Goal: Task Accomplishment & Management: Complete application form

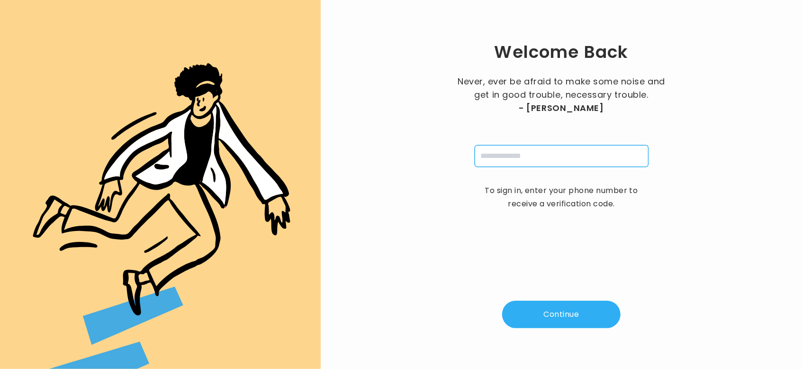
click at [490, 161] on input "tel" at bounding box center [562, 156] width 174 height 22
type input "**********"
click at [559, 307] on button "Continue" at bounding box center [561, 313] width 118 height 27
type input "*"
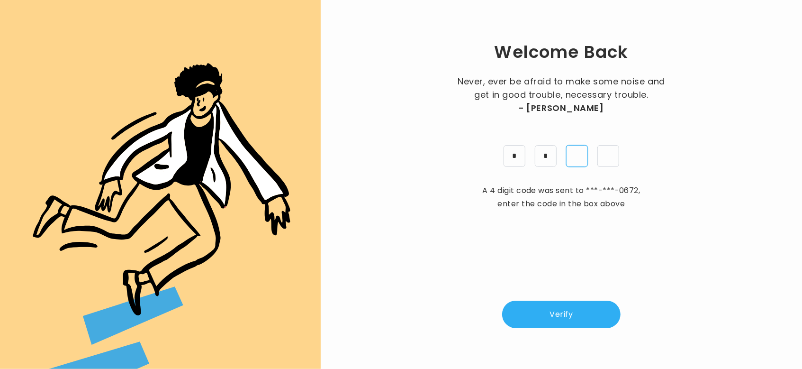
type input "*"
click at [565, 314] on button "Verify" at bounding box center [561, 313] width 118 height 27
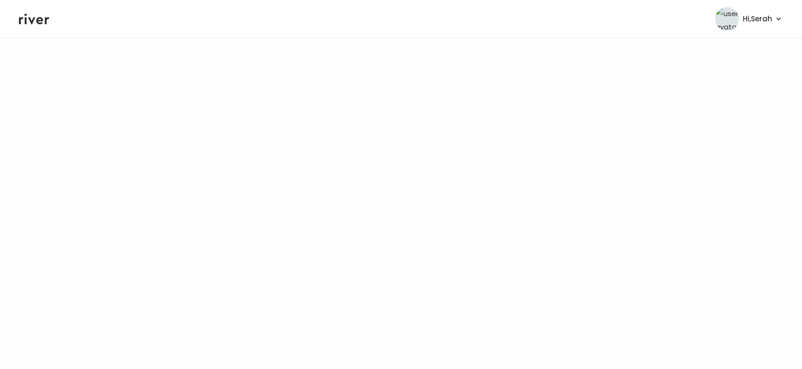
click at [33, 22] on icon at bounding box center [34, 19] width 30 height 14
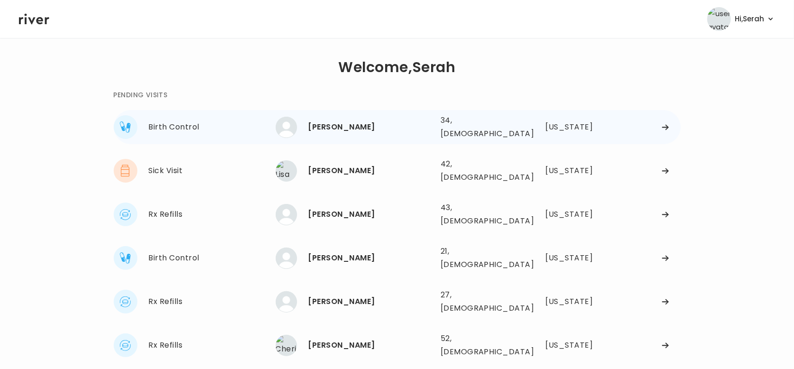
click at [333, 117] on div "[PERSON_NAME] 34, [DEMOGRAPHIC_DATA] See more" at bounding box center [354, 127] width 157 height 21
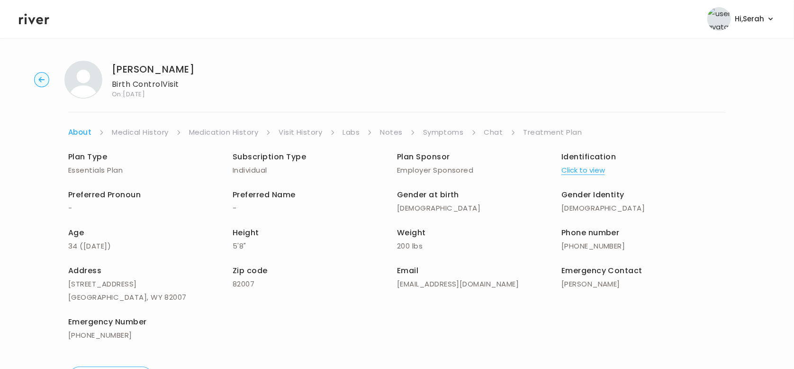
click at [449, 132] on link "Symptoms" at bounding box center [443, 132] width 41 height 13
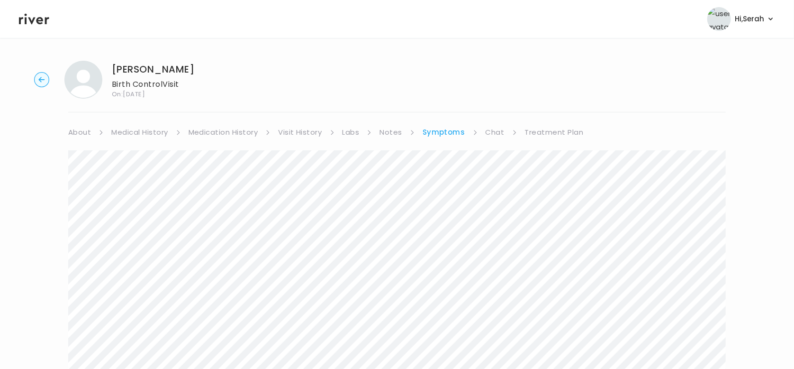
click at [215, 137] on link "Medication History" at bounding box center [224, 132] width 70 height 13
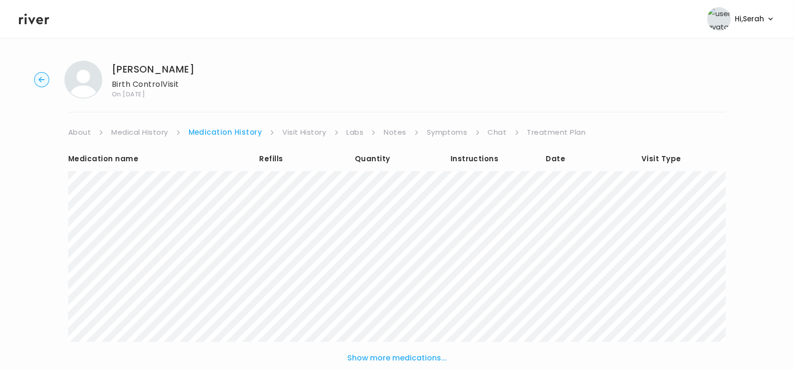
click at [495, 129] on link "Chat" at bounding box center [497, 132] width 19 height 13
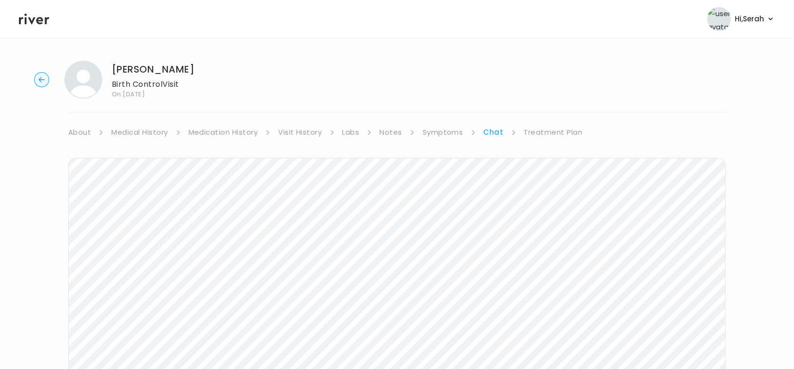
click at [547, 129] on link "Treatment Plan" at bounding box center [553, 132] width 59 height 13
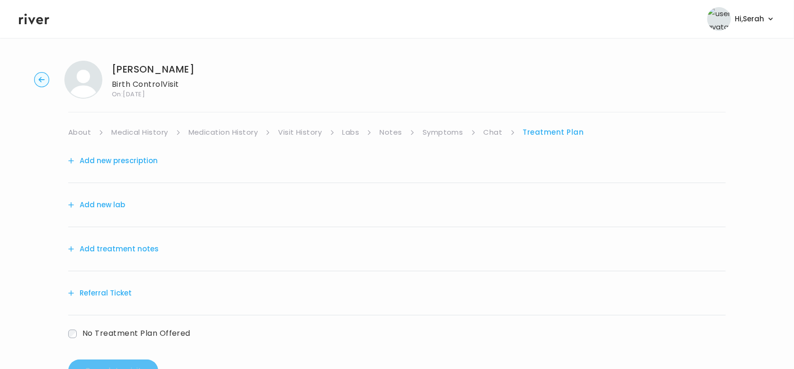
scroll to position [36, 0]
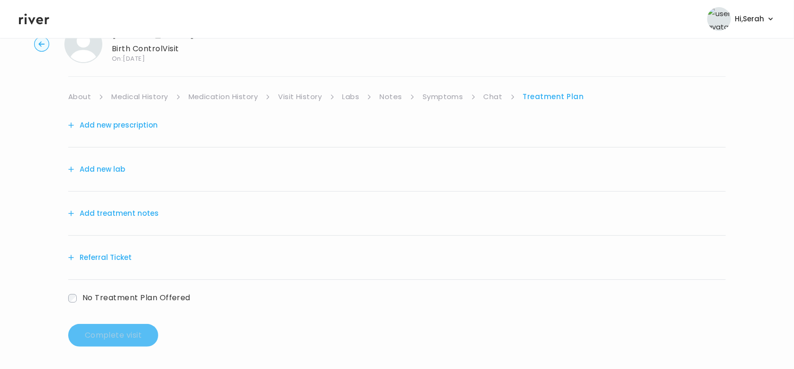
click at [138, 123] on button "Add new prescription" at bounding box center [113, 124] width 90 height 13
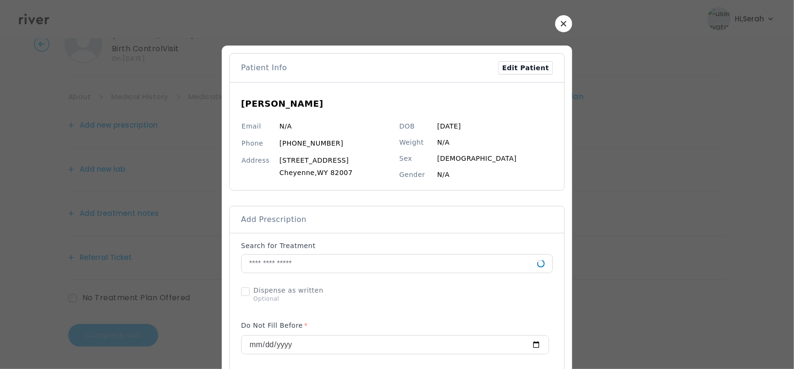
click at [561, 27] on button "button" at bounding box center [563, 23] width 17 height 17
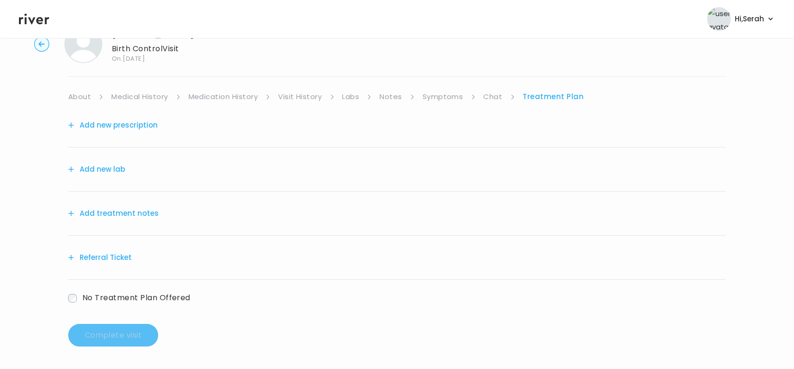
click at [216, 91] on link "Medication History" at bounding box center [224, 96] width 70 height 13
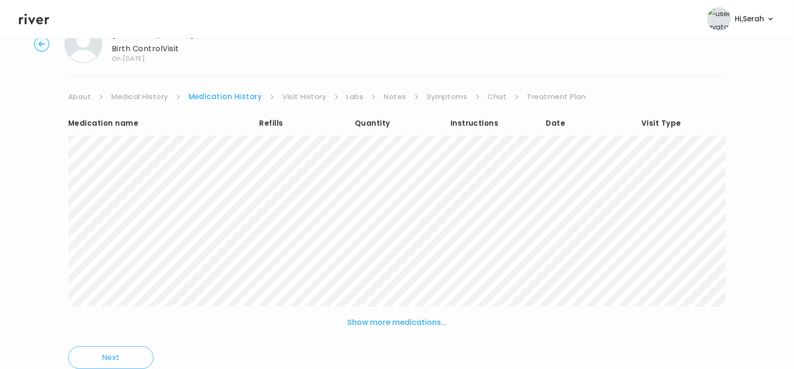
click at [554, 96] on link "Treatment Plan" at bounding box center [556, 96] width 59 height 13
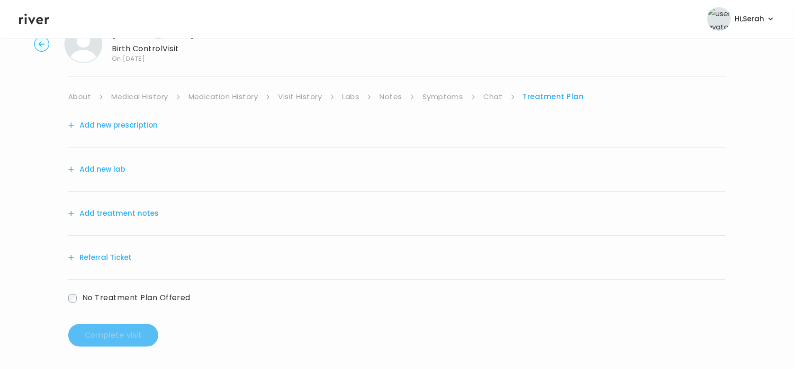
click at [133, 130] on button "Add new prescription" at bounding box center [113, 124] width 90 height 13
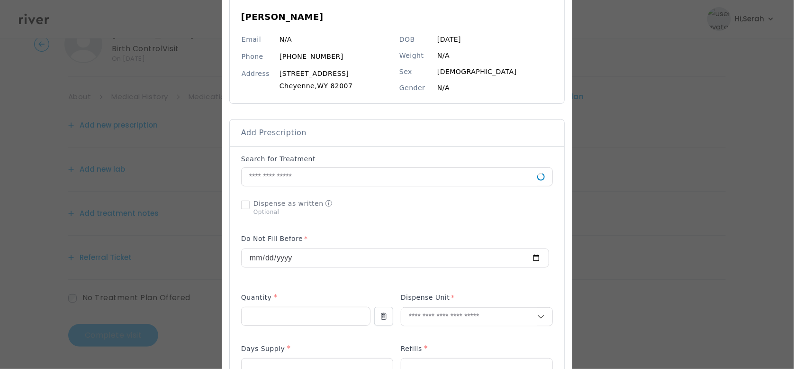
scroll to position [88, 0]
click at [381, 173] on input "text" at bounding box center [390, 176] width 296 height 18
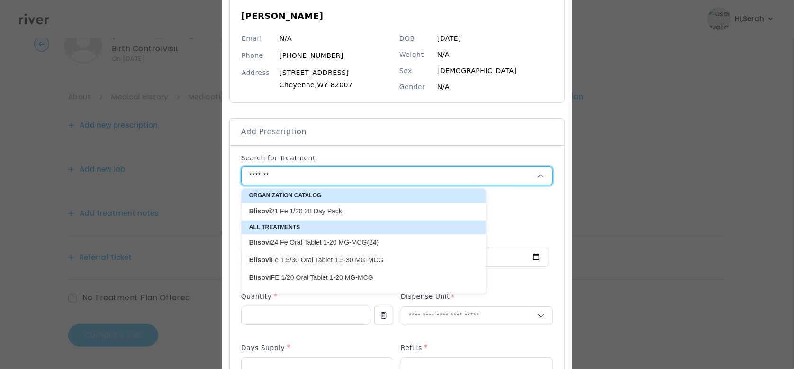
click at [313, 207] on p "Blisovi 21 Fe 1/20 28 Day Pack" at bounding box center [358, 211] width 218 height 9
type input "**********"
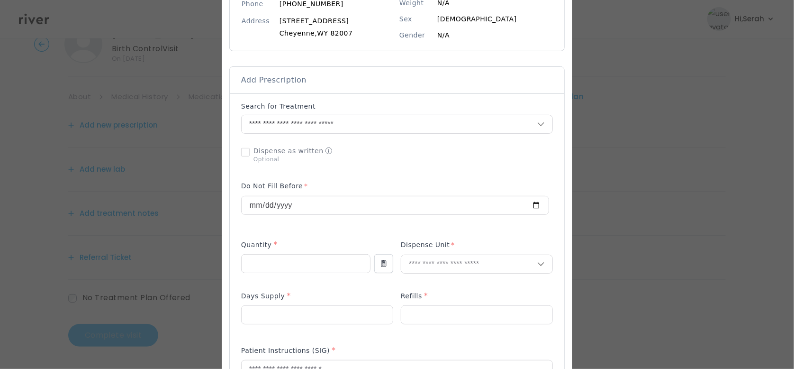
scroll to position [141, 0]
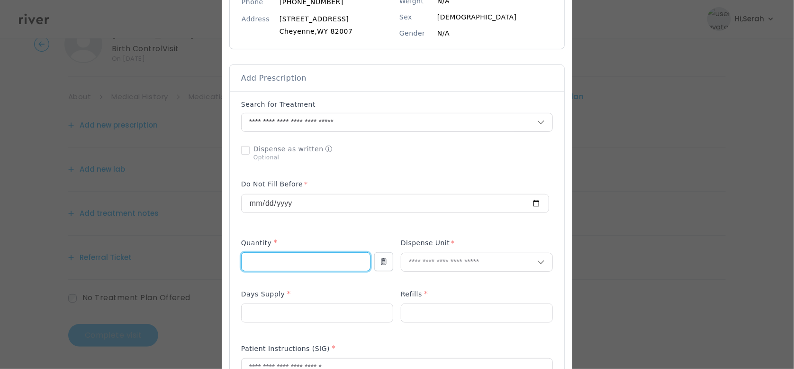
click at [292, 257] on input "number" at bounding box center [306, 261] width 128 height 18
type input "**"
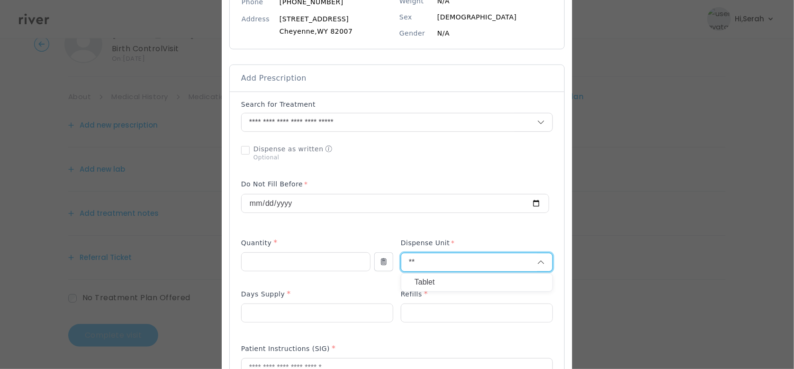
type input "**"
click at [417, 283] on p "Tablet" at bounding box center [476, 282] width 125 height 14
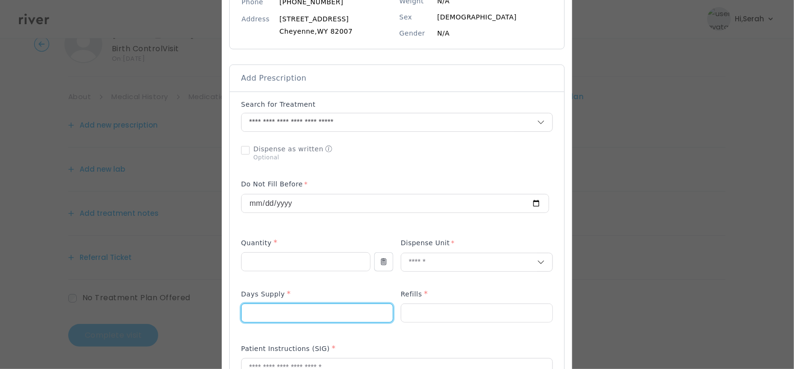
click at [306, 312] on input "number" at bounding box center [317, 313] width 151 height 18
type input "**"
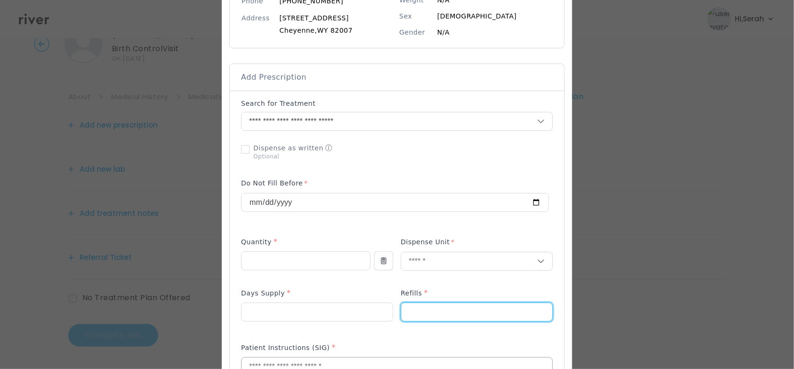
type input "*"
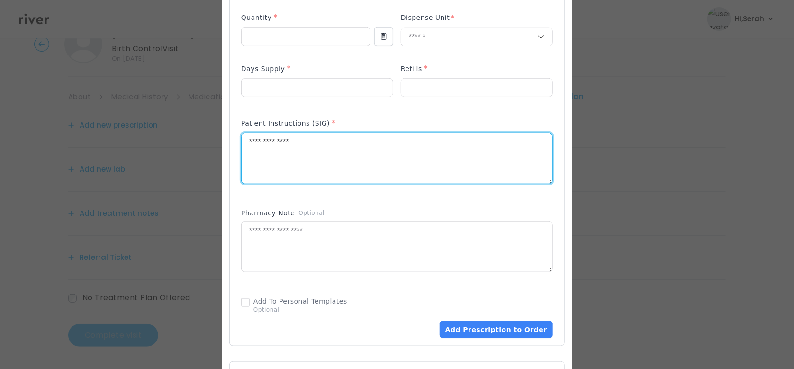
scroll to position [368, 0]
type textarea "**********"
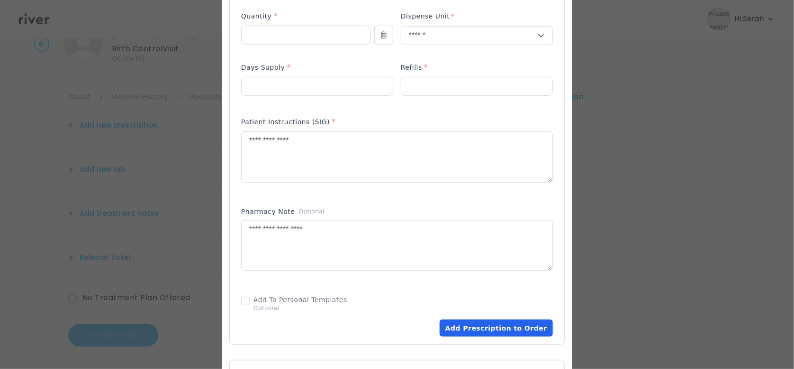
click at [480, 330] on button "Add Prescription to Order" at bounding box center [496, 327] width 113 height 17
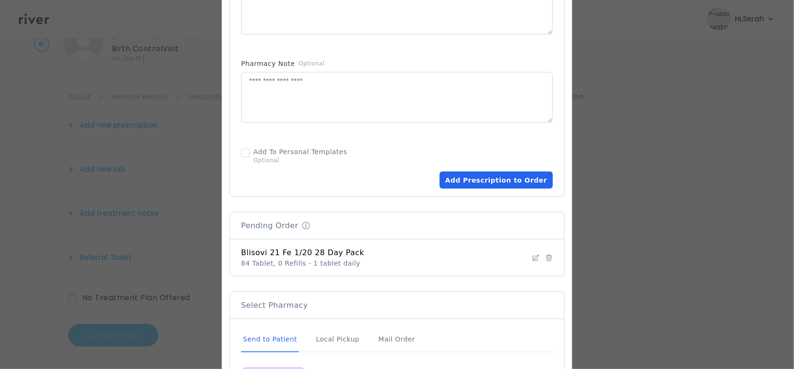
scroll to position [614, 0]
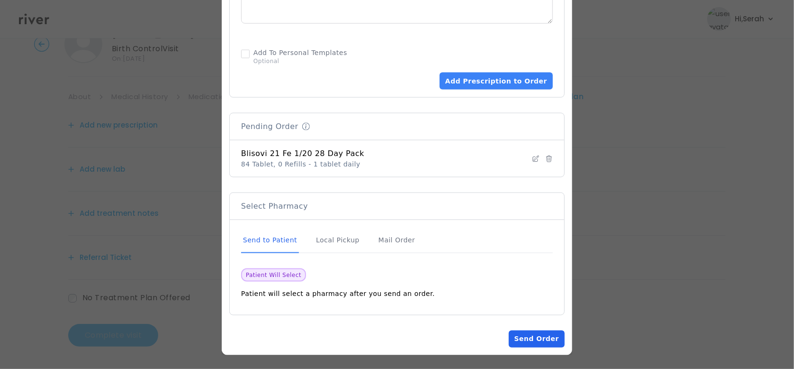
click at [535, 337] on button "Send Order" at bounding box center [537, 338] width 56 height 17
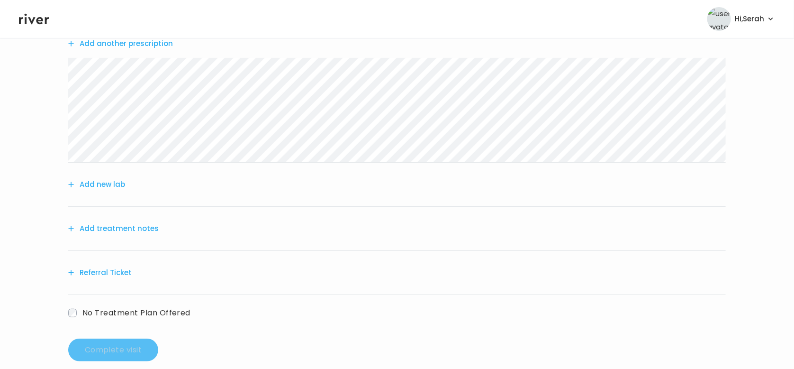
scroll to position [126, 0]
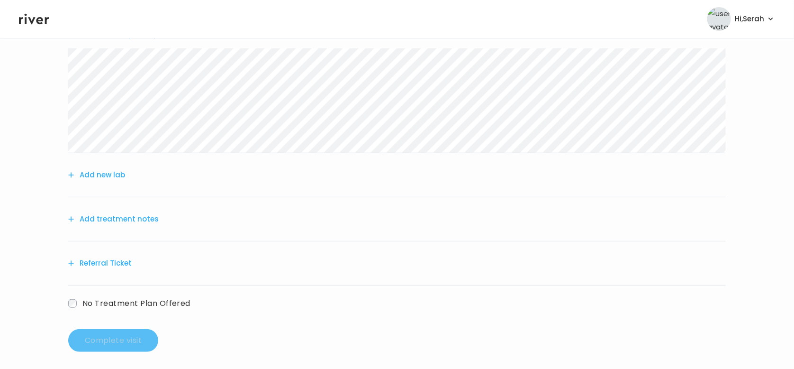
click at [140, 216] on button "Add treatment notes" at bounding box center [113, 218] width 90 height 13
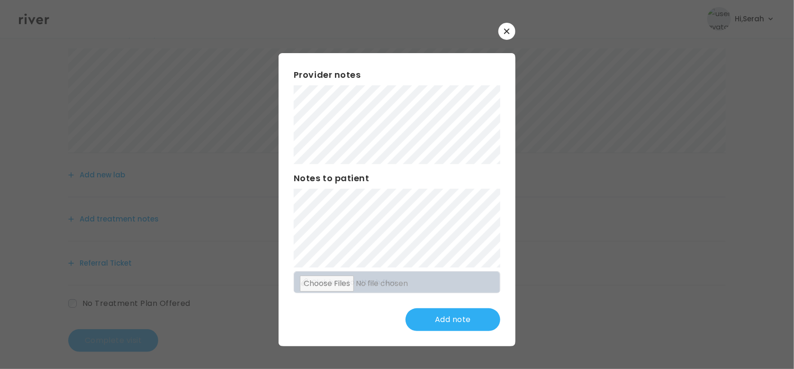
click at [382, 336] on div "Provider notes Notes to patient Click here to attach files Add note" at bounding box center [397, 199] width 237 height 293
click at [455, 322] on button "Update note" at bounding box center [452, 319] width 95 height 23
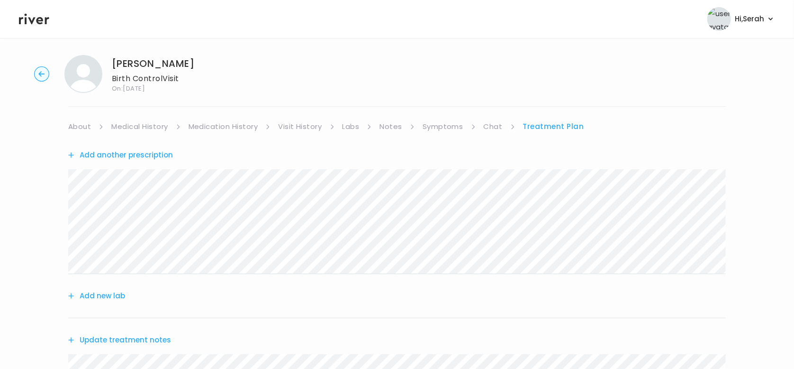
scroll to position [5, 0]
click at [443, 130] on link "Symptoms" at bounding box center [443, 126] width 41 height 13
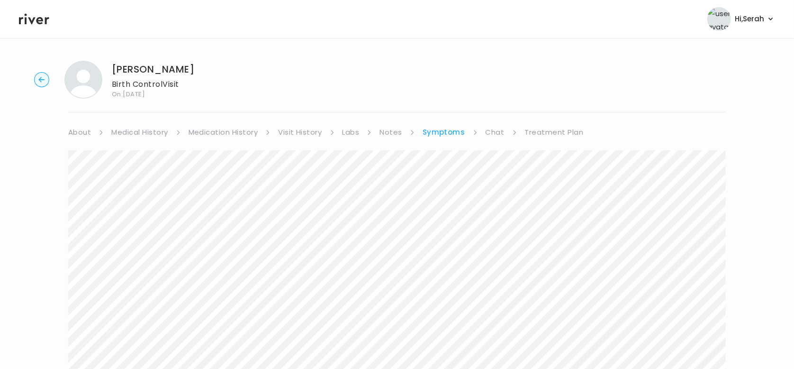
click at [549, 135] on link "Treatment Plan" at bounding box center [554, 132] width 59 height 13
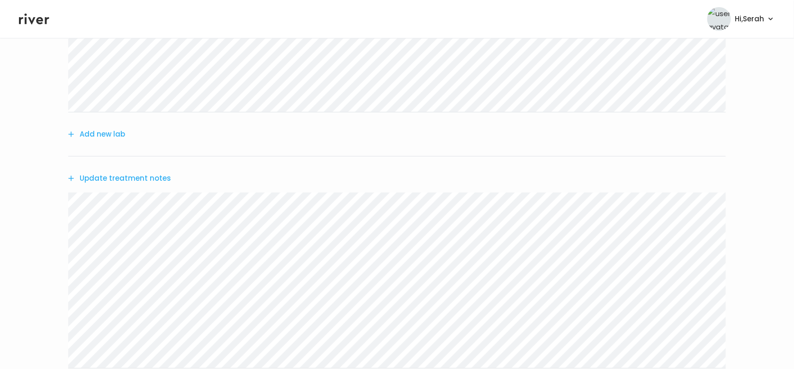
scroll to position [71, 0]
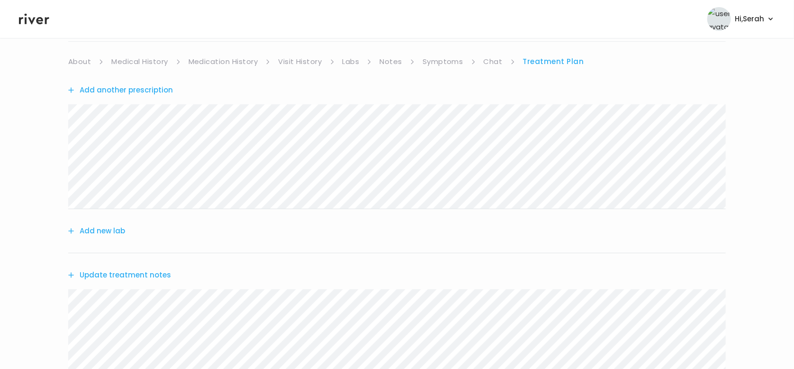
click at [131, 91] on button "Add another prescription" at bounding box center [120, 89] width 105 height 13
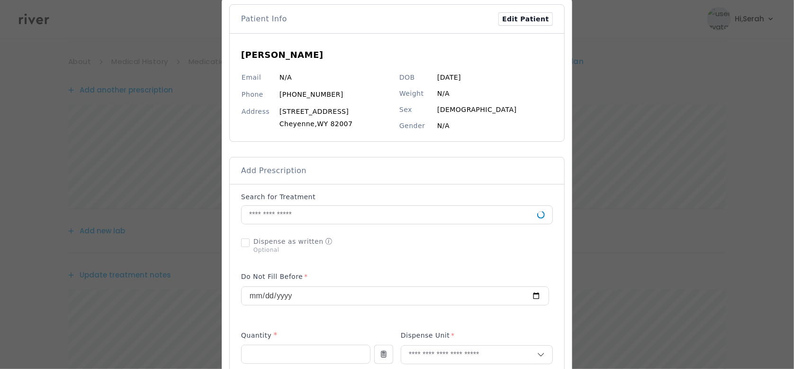
scroll to position [49, 0]
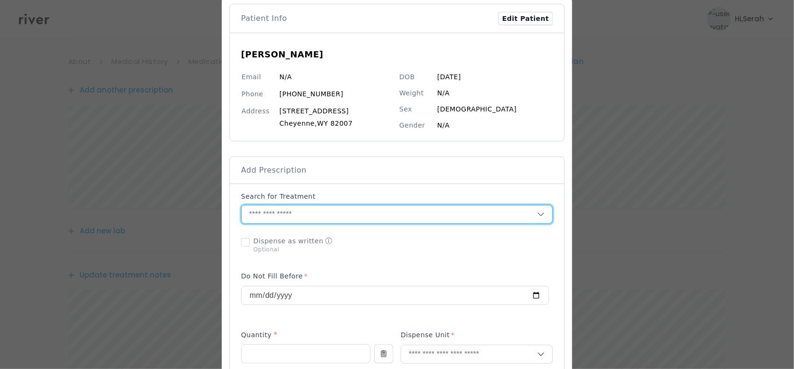
click at [306, 213] on input "text" at bounding box center [390, 214] width 296 height 18
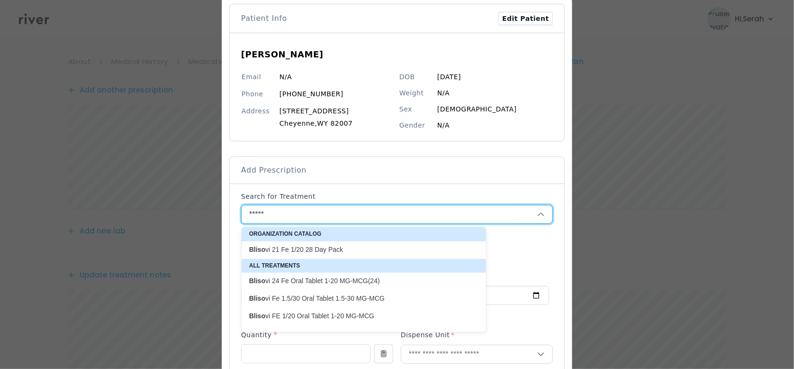
type input "*****"
click at [506, 225] on p at bounding box center [397, 226] width 312 height 2
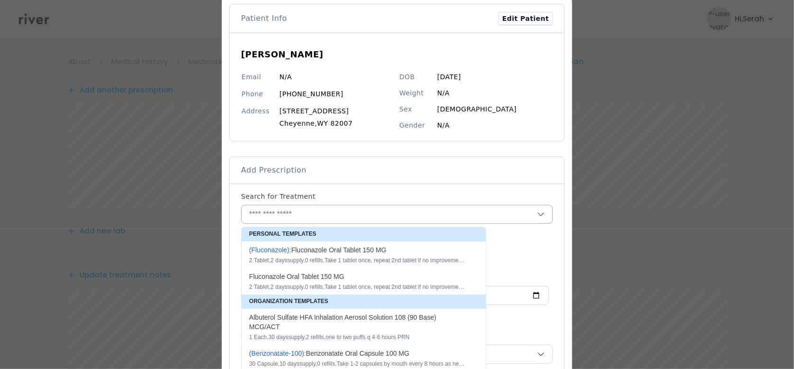
click at [478, 216] on input "text" at bounding box center [390, 214] width 296 height 18
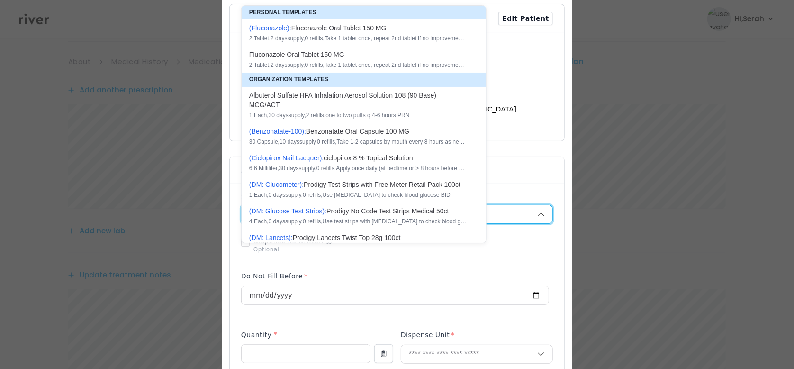
type input "**"
click at [478, 216] on input "**" at bounding box center [378, 214] width 273 height 18
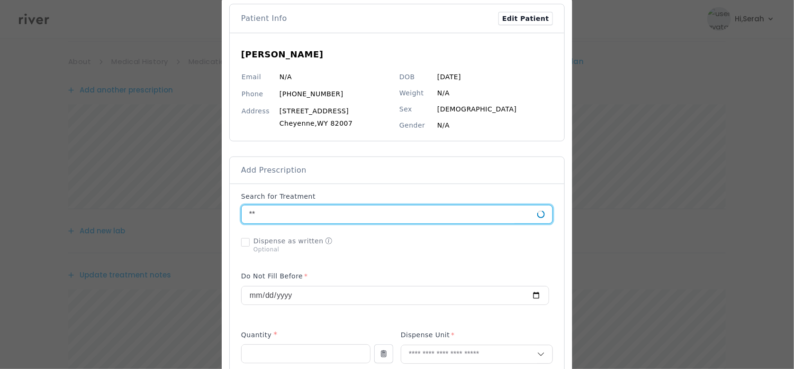
type input "*"
type input "*******"
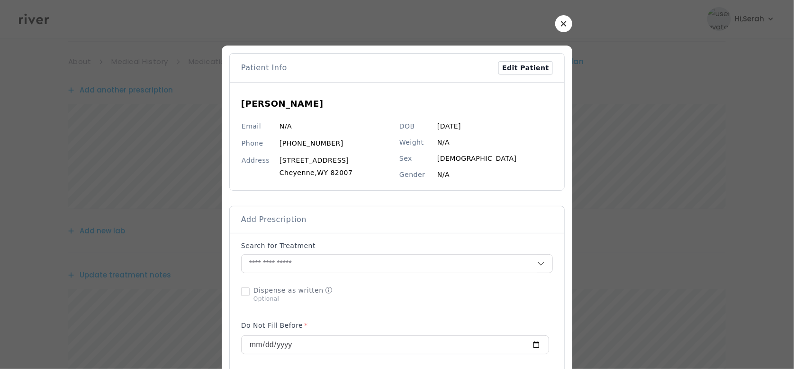
click at [555, 24] on button "button" at bounding box center [563, 23] width 17 height 17
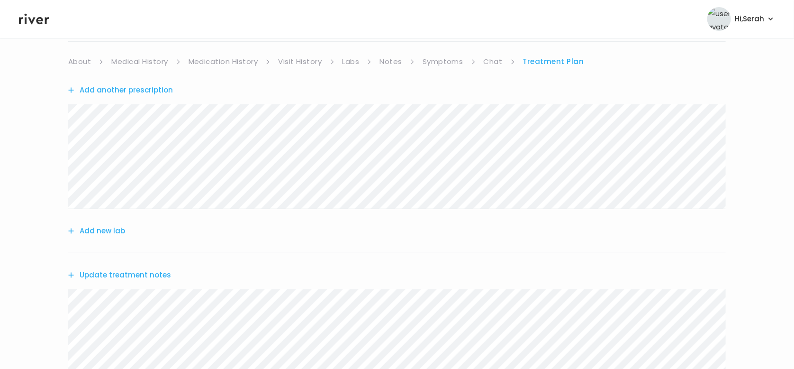
click at [150, 87] on button "Add another prescription" at bounding box center [120, 89] width 105 height 13
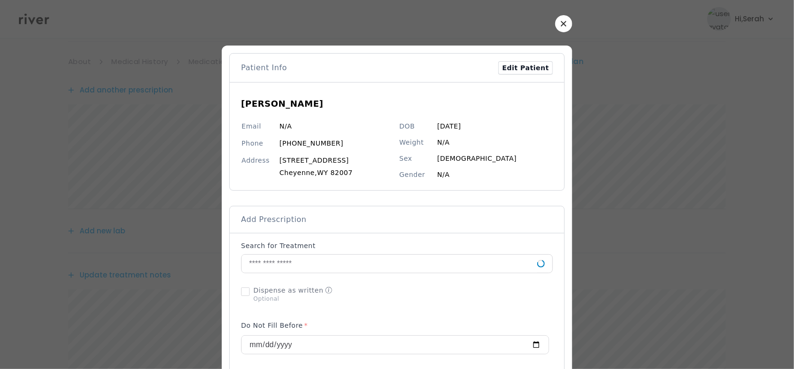
scroll to position [68, 0]
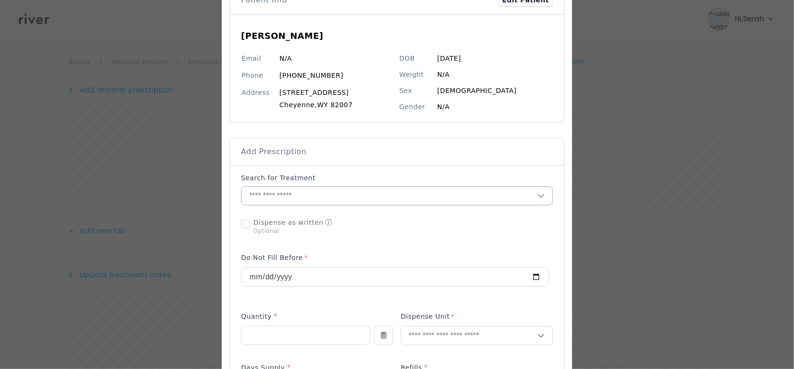
click at [352, 201] on input "text" at bounding box center [390, 196] width 296 height 18
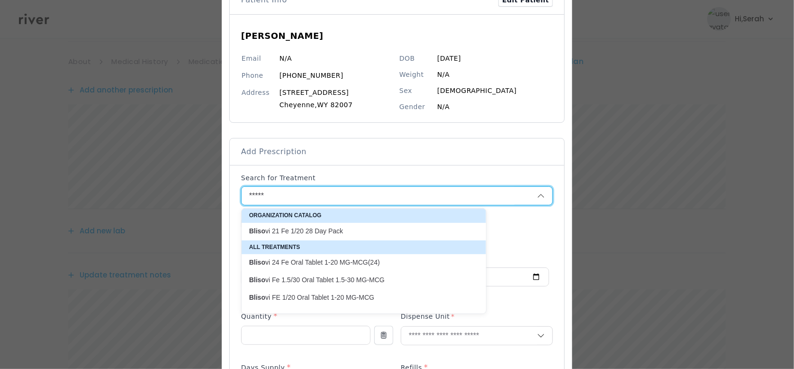
click at [319, 234] on p "Bliso vi 21 Fe 1/20 28 Day Pack" at bounding box center [358, 230] width 218 height 9
type input "**********"
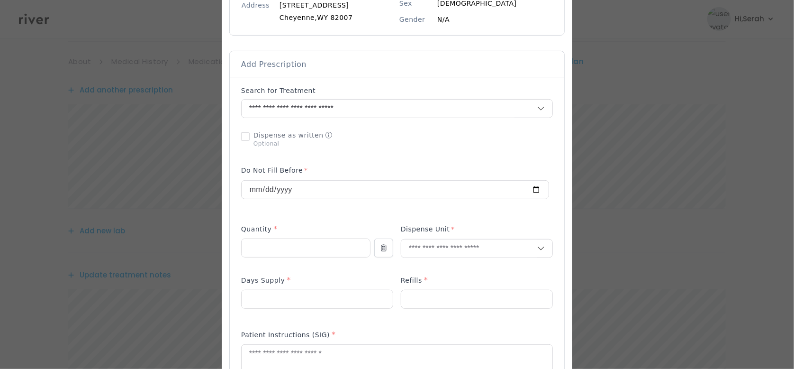
scroll to position [159, 0]
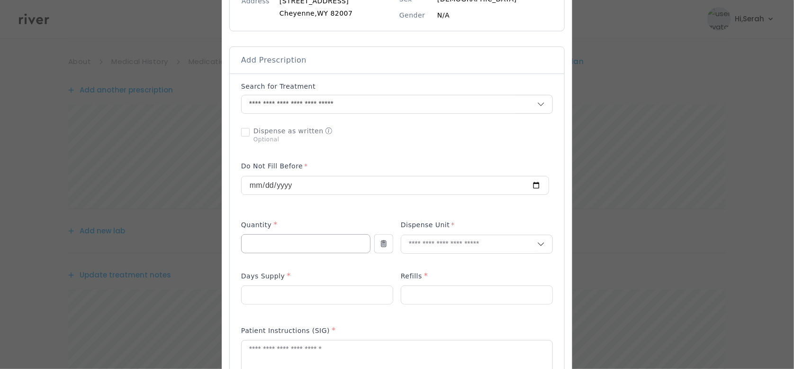
click at [303, 244] on input "number" at bounding box center [306, 243] width 128 height 18
type input "**"
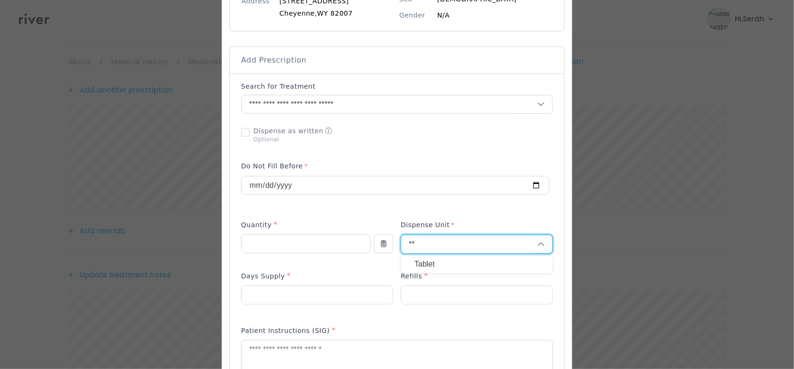
type input "**"
click at [422, 265] on p "Tablet" at bounding box center [476, 264] width 125 height 14
click at [303, 295] on input "number" at bounding box center [317, 295] width 151 height 18
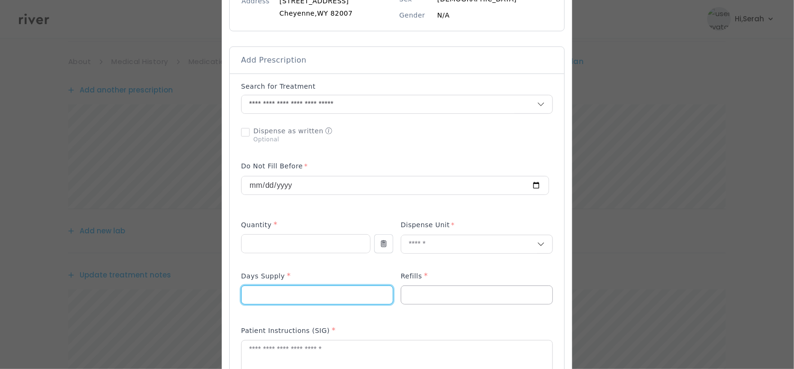
type input "**"
click at [414, 292] on input "number" at bounding box center [476, 295] width 151 height 18
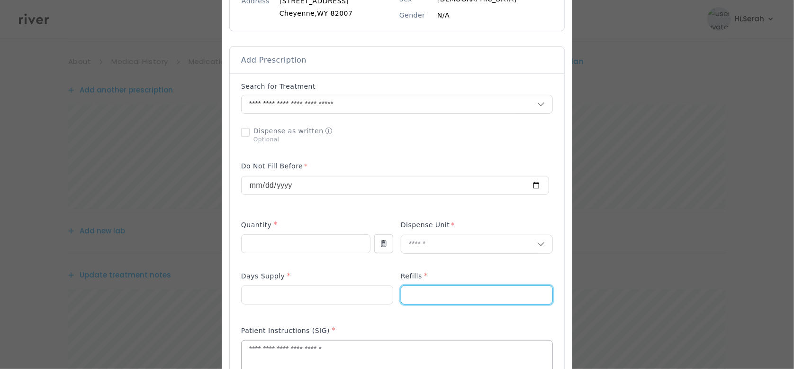
type input "*"
click at [350, 345] on textarea at bounding box center [397, 365] width 311 height 50
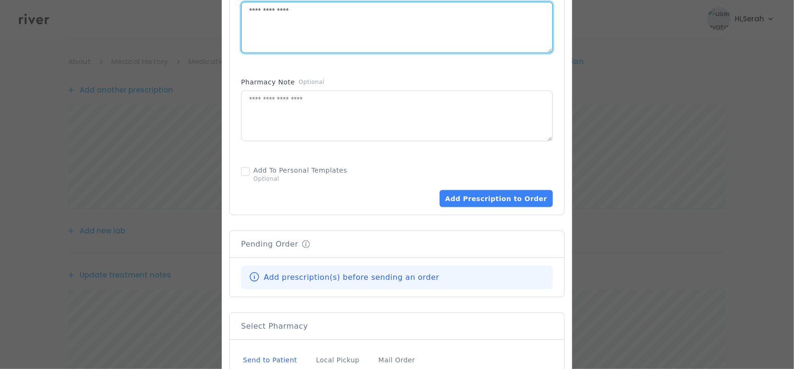
scroll to position [617, 0]
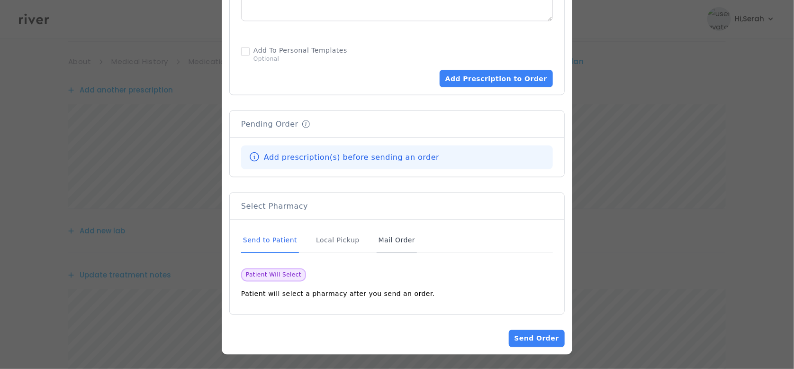
type textarea "**********"
click at [386, 248] on div "Mail Order" at bounding box center [397, 240] width 40 height 26
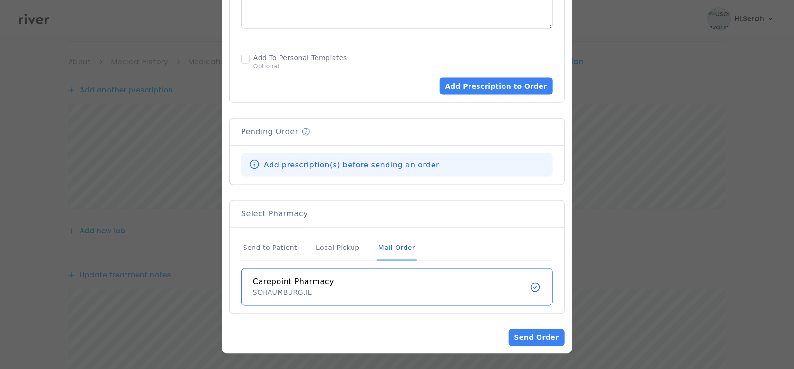
scroll to position [608, 0]
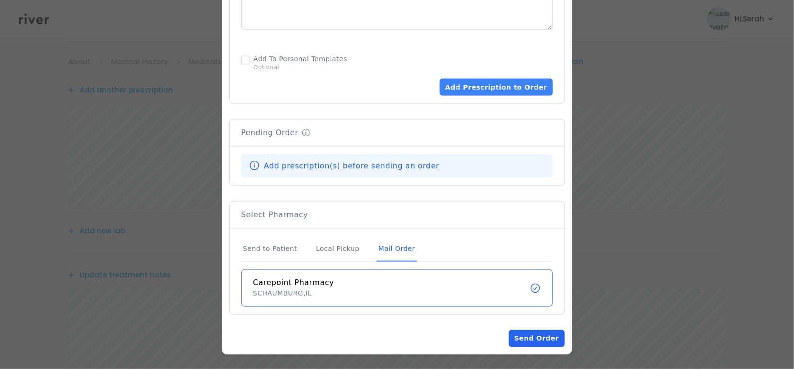
click at [518, 336] on button "Send Order" at bounding box center [537, 338] width 56 height 17
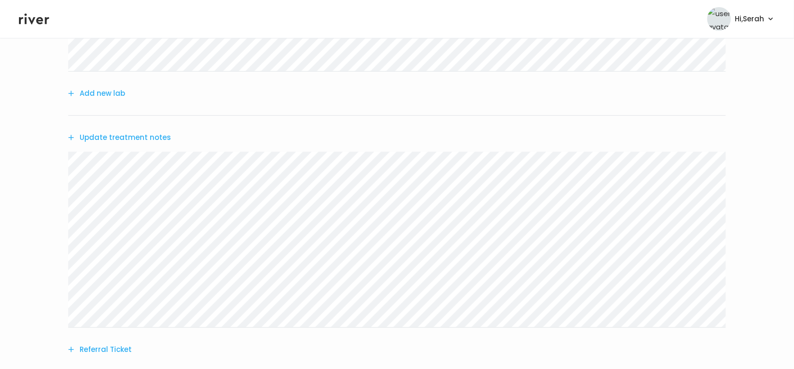
scroll to position [0, 0]
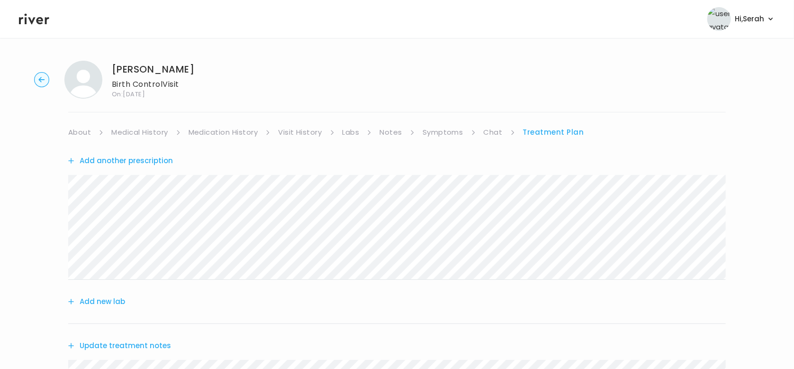
drag, startPoint x: 214, startPoint y: 78, endPoint x: 149, endPoint y: 67, distance: 65.8
click at [149, 67] on div "[PERSON_NAME] Birth Control Visit On: [DATE]" at bounding box center [397, 80] width 764 height 38
click at [149, 67] on h1 "[PERSON_NAME]" at bounding box center [153, 69] width 82 height 13
drag, startPoint x: 202, startPoint y: 71, endPoint x: 113, endPoint y: 65, distance: 89.2
click at [113, 65] on div "[PERSON_NAME] Birth Control Visit On: [DATE]" at bounding box center [397, 80] width 764 height 38
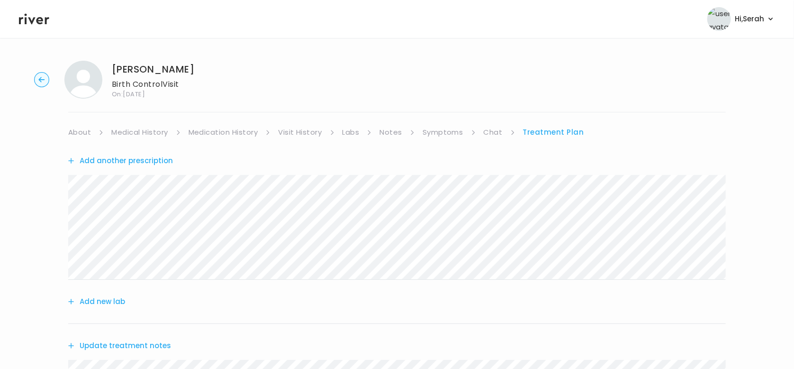
copy h1 "[PERSON_NAME]"
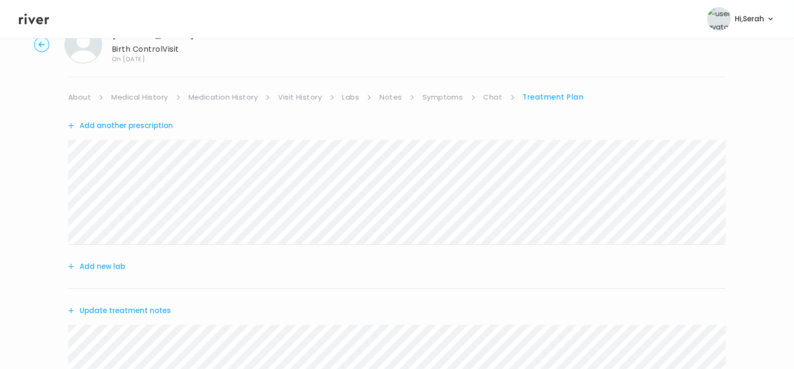
scroll to position [30, 0]
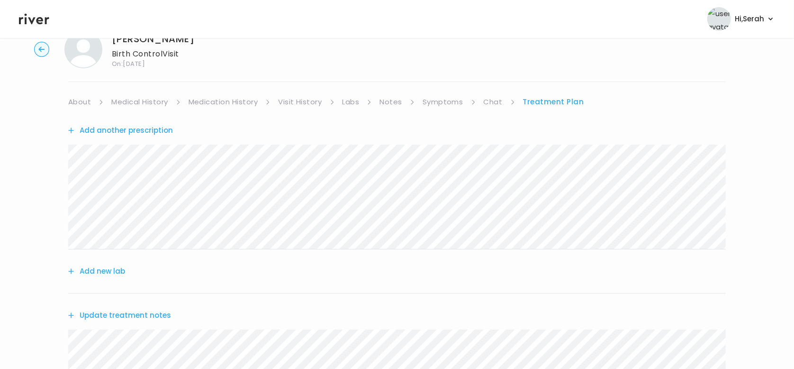
click at [153, 130] on button "Add another prescription" at bounding box center [120, 130] width 105 height 13
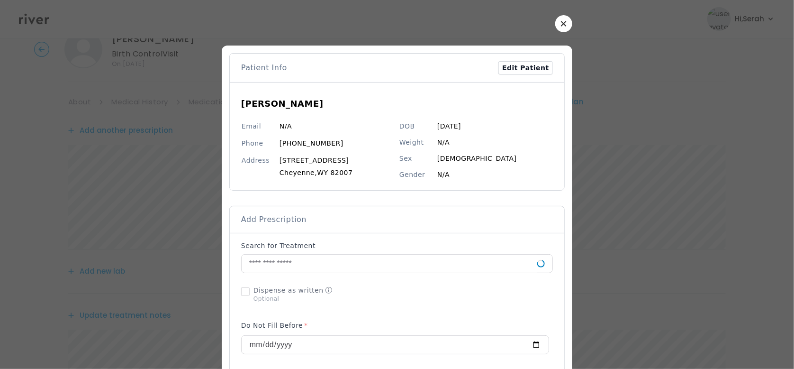
scroll to position [92, 0]
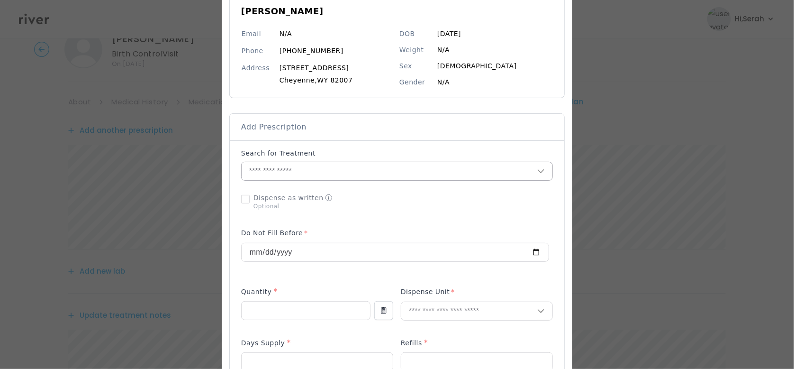
click at [339, 170] on input "text" at bounding box center [390, 171] width 296 height 18
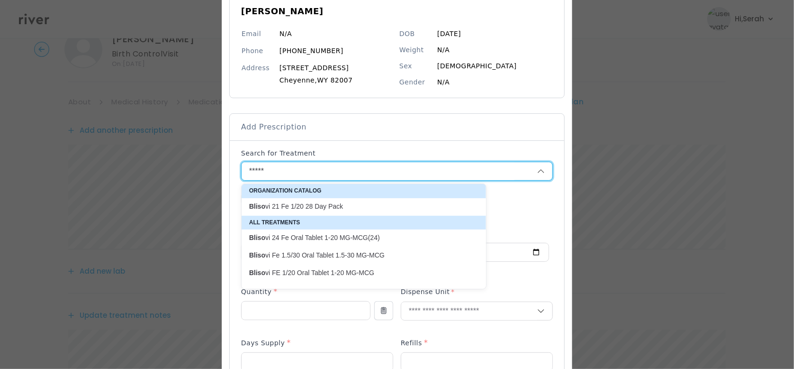
click at [322, 207] on p "Bliso vi 21 Fe 1/20 28 Day Pack" at bounding box center [358, 206] width 218 height 9
type input "**********"
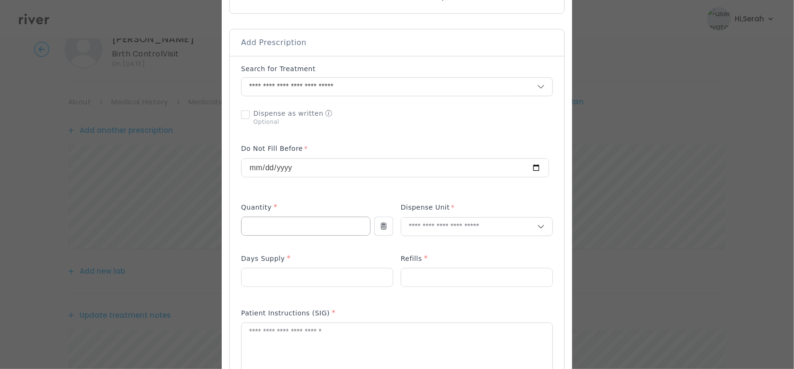
scroll to position [180, 0]
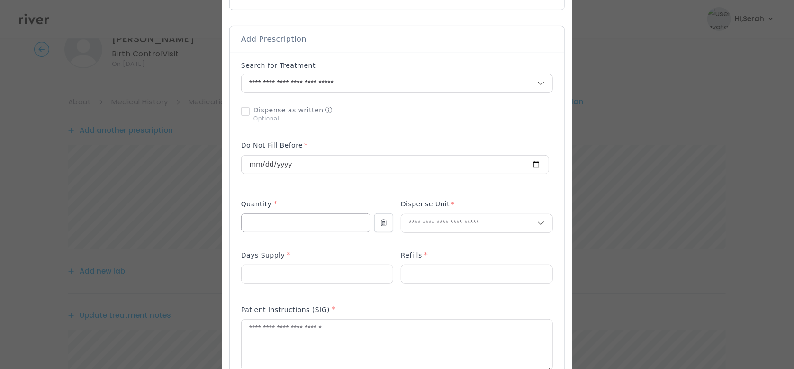
click at [303, 224] on input "number" at bounding box center [306, 223] width 128 height 18
type input "**"
click at [424, 243] on p "Tablet" at bounding box center [476, 243] width 125 height 14
click at [303, 279] on input "number" at bounding box center [317, 274] width 151 height 18
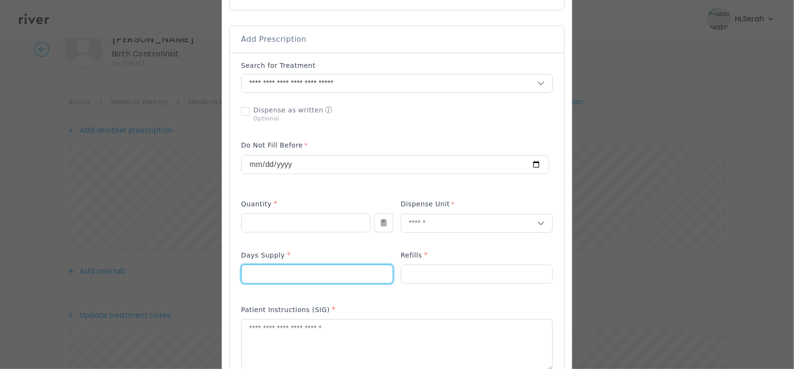
type input "**"
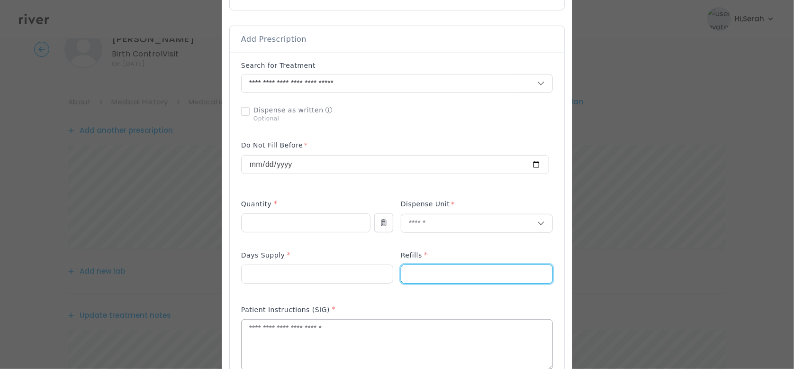
type input "*"
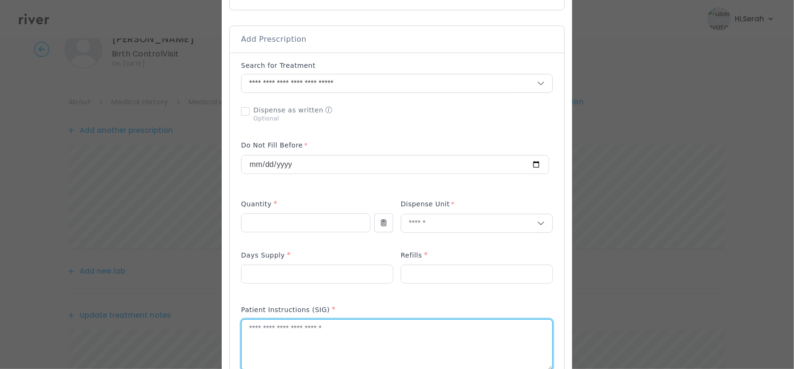
click at [305, 355] on textarea at bounding box center [397, 344] width 311 height 50
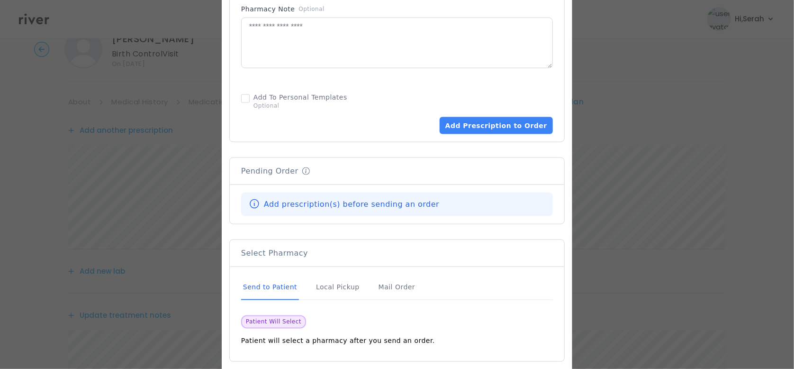
scroll to position [572, 0]
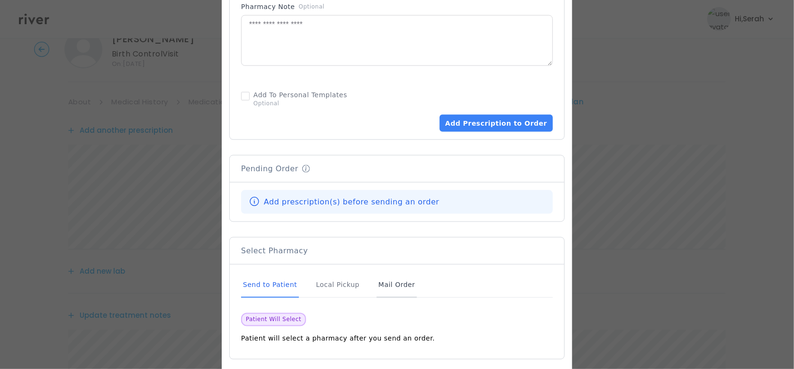
type textarea "**********"
click at [378, 286] on div "Mail Order" at bounding box center [397, 285] width 40 height 26
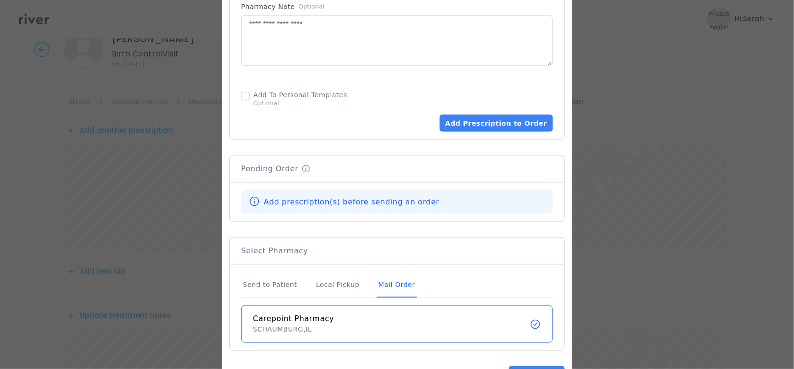
scroll to position [608, 0]
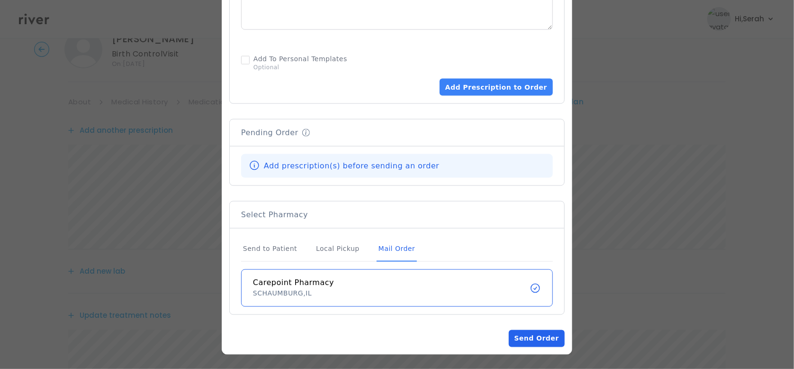
click at [538, 338] on button "Send Order" at bounding box center [537, 338] width 56 height 17
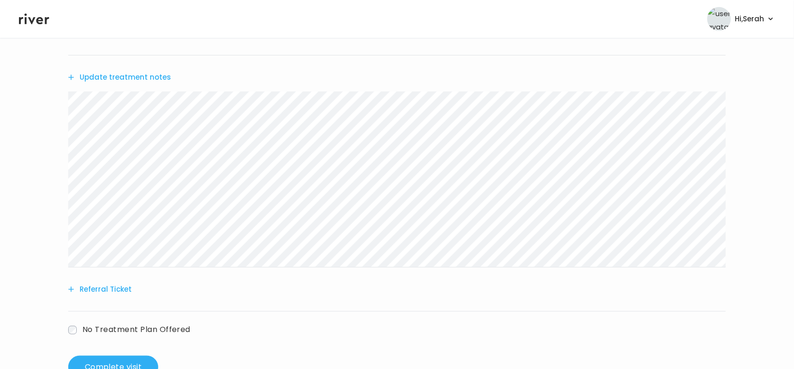
scroll to position [300, 0]
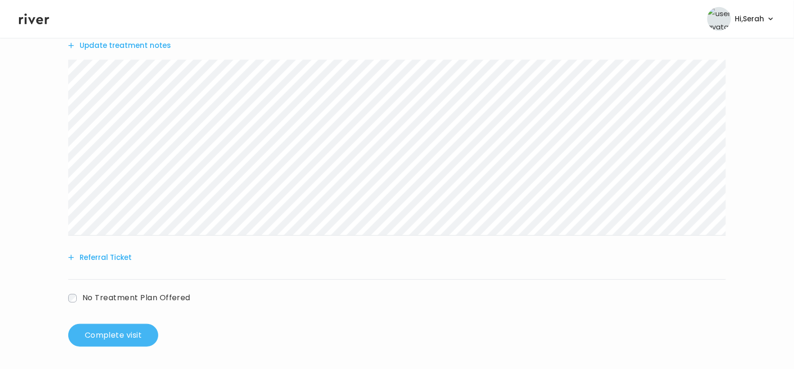
click at [138, 337] on button "Complete visit" at bounding box center [113, 335] width 90 height 23
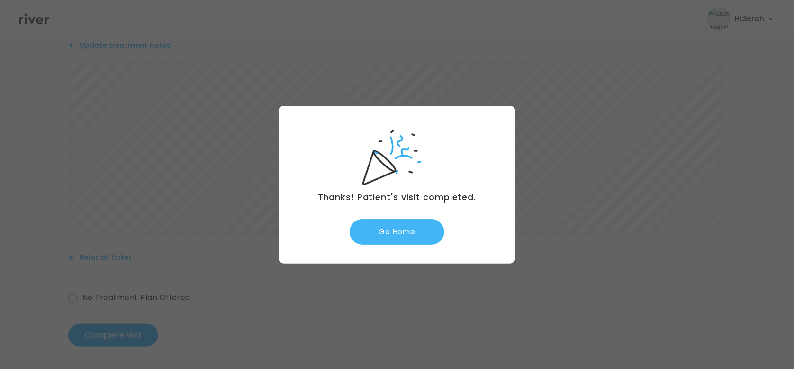
click at [392, 237] on button "Go Home" at bounding box center [397, 232] width 95 height 26
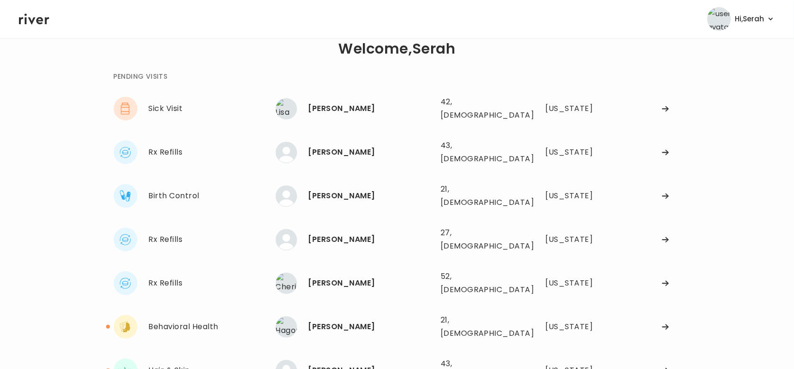
scroll to position [19, 0]
click at [331, 102] on div "[PERSON_NAME]" at bounding box center [370, 107] width 125 height 13
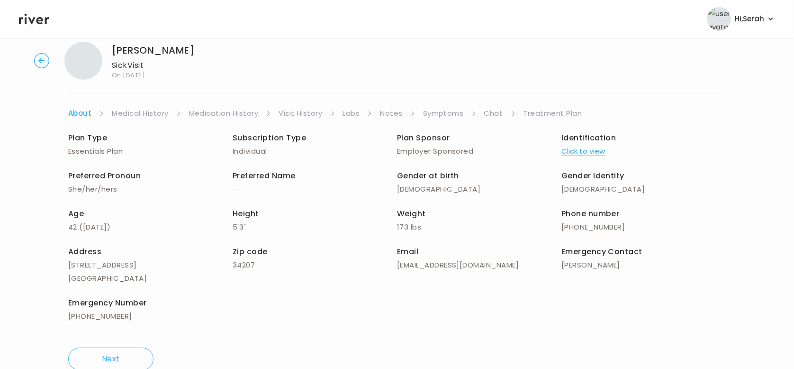
click at [439, 115] on link "Symptoms" at bounding box center [443, 113] width 41 height 13
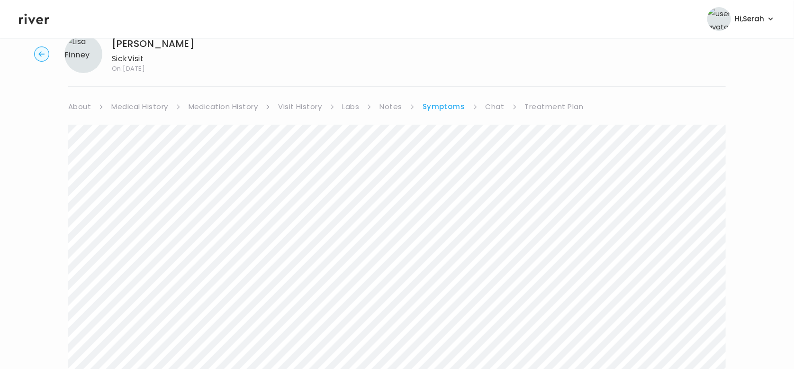
scroll to position [25, 0]
click at [490, 107] on link "Chat" at bounding box center [495, 106] width 19 height 13
click at [45, 21] on icon at bounding box center [34, 19] width 30 height 14
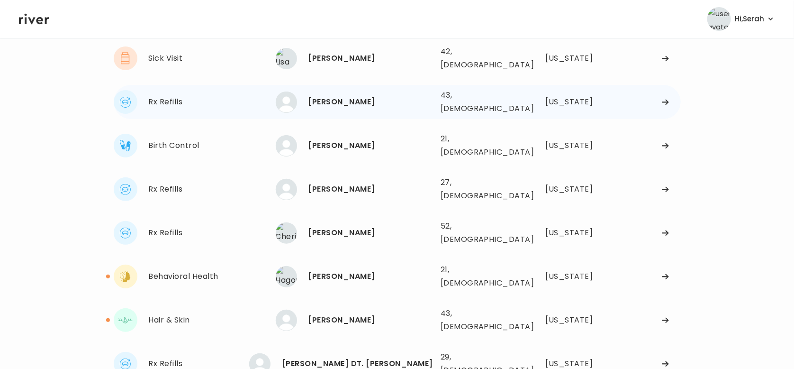
click at [329, 91] on div "PRISCILA KRUGER 43, Female See more" at bounding box center [354, 101] width 157 height 21
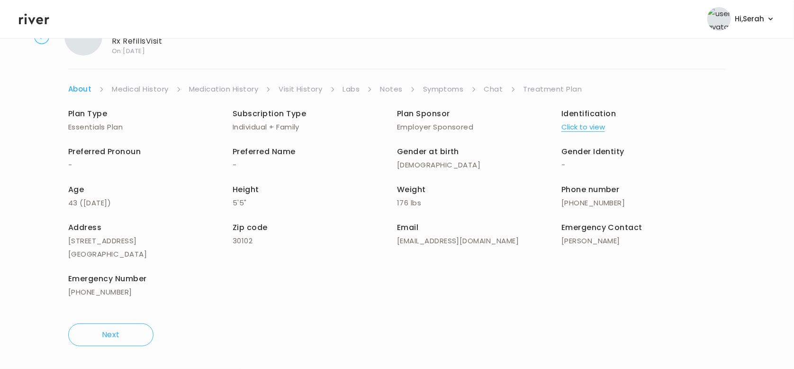
scroll to position [43, 0]
click at [443, 84] on link "Symptoms" at bounding box center [443, 89] width 41 height 13
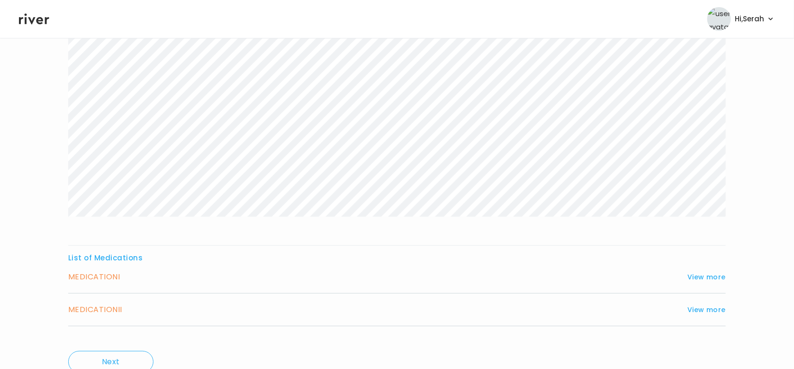
scroll to position [165, 0]
click at [704, 271] on button "View more" at bounding box center [706, 272] width 38 height 11
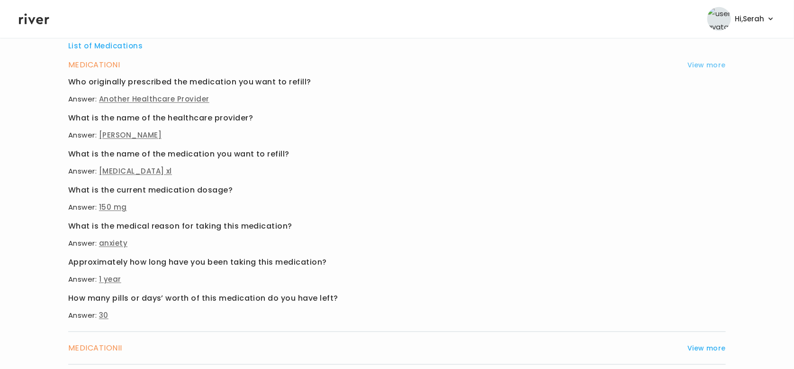
scroll to position [375, 0]
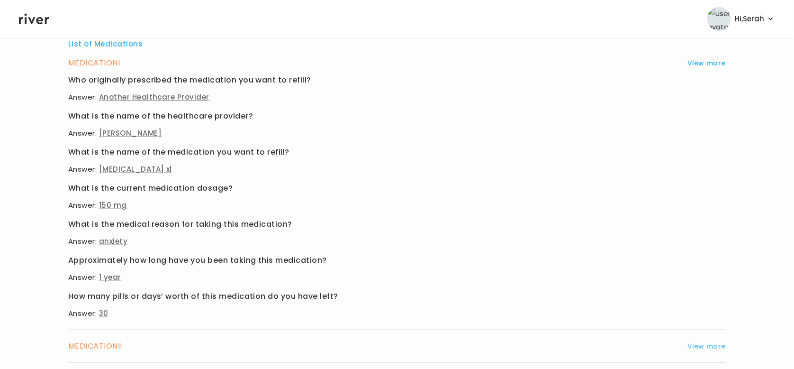
click at [707, 344] on button "View more" at bounding box center [706, 345] width 38 height 11
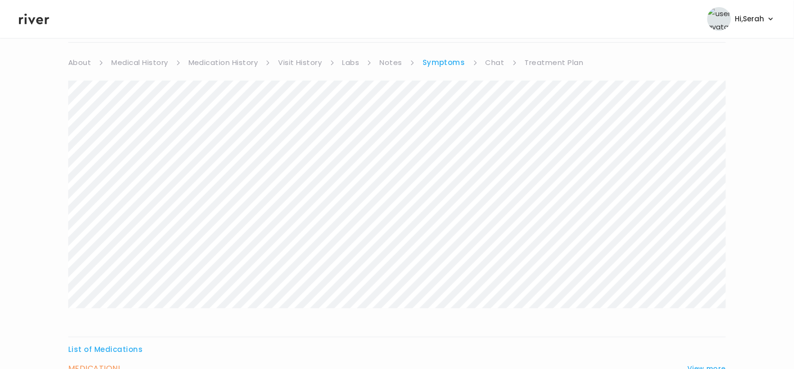
scroll to position [59, 0]
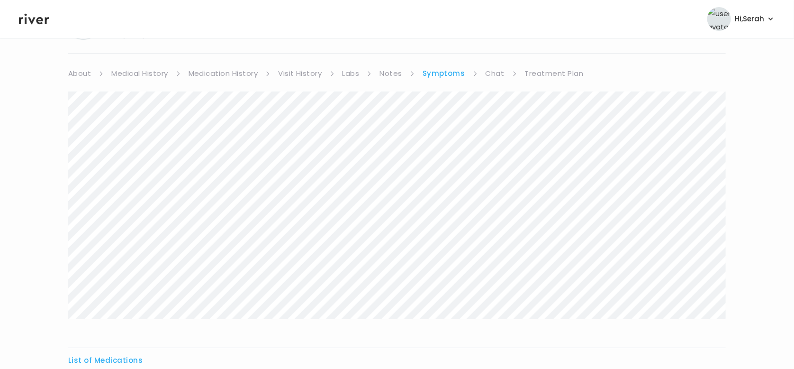
click at [232, 71] on link "Medication History" at bounding box center [224, 73] width 70 height 13
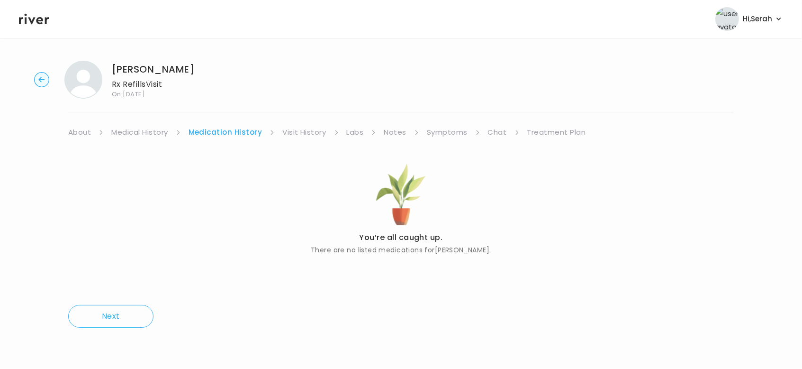
click at [488, 127] on link "Chat" at bounding box center [497, 132] width 19 height 13
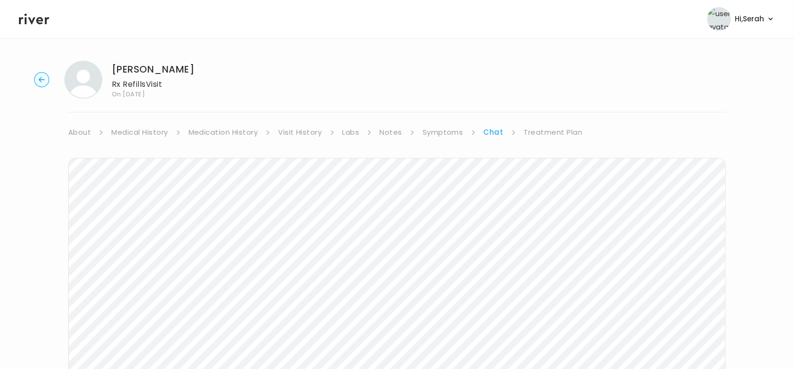
scroll to position [158, 0]
click at [42, 20] on icon at bounding box center [34, 19] width 30 height 11
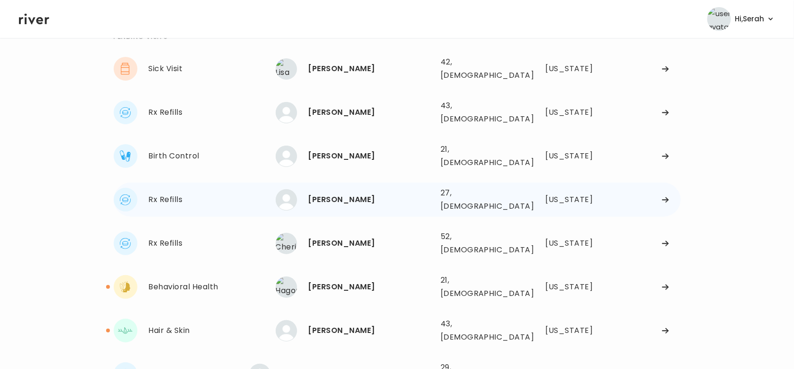
scroll to position [61, 0]
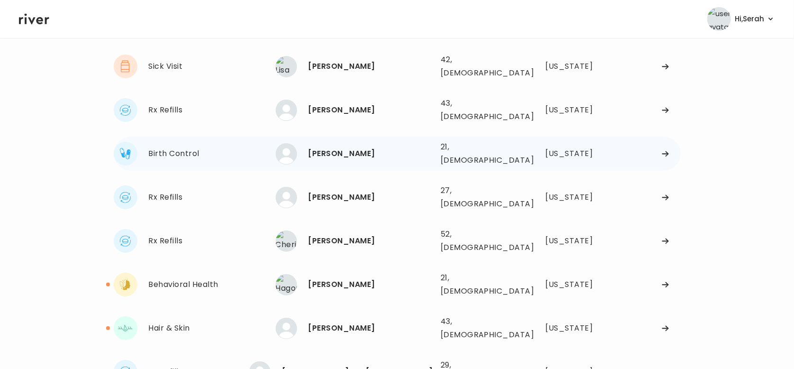
click at [345, 147] on div "[PERSON_NAME]" at bounding box center [370, 153] width 125 height 13
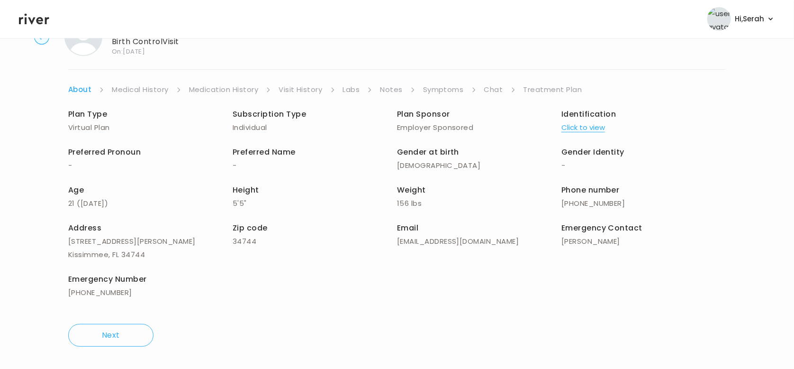
click at [445, 90] on link "Symptoms" at bounding box center [443, 89] width 41 height 13
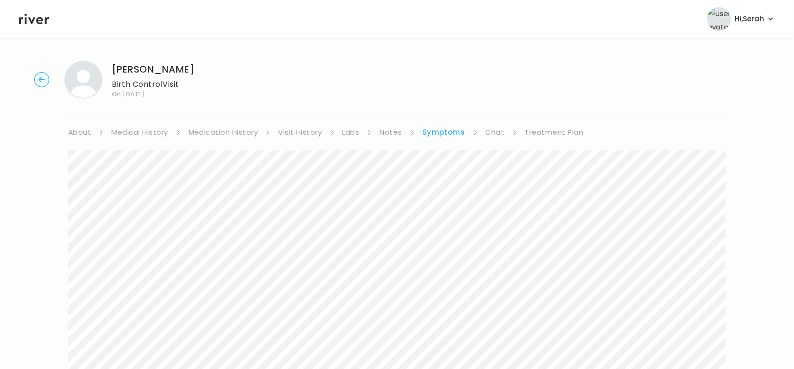
click at [218, 135] on link "Medication History" at bounding box center [224, 132] width 70 height 13
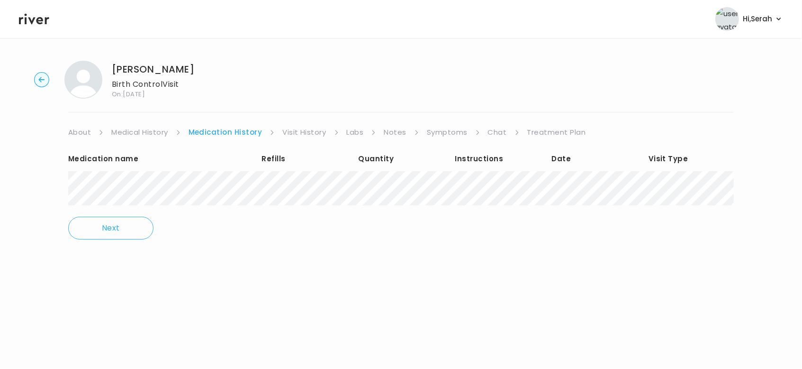
click at [495, 134] on link "Chat" at bounding box center [497, 132] width 19 height 13
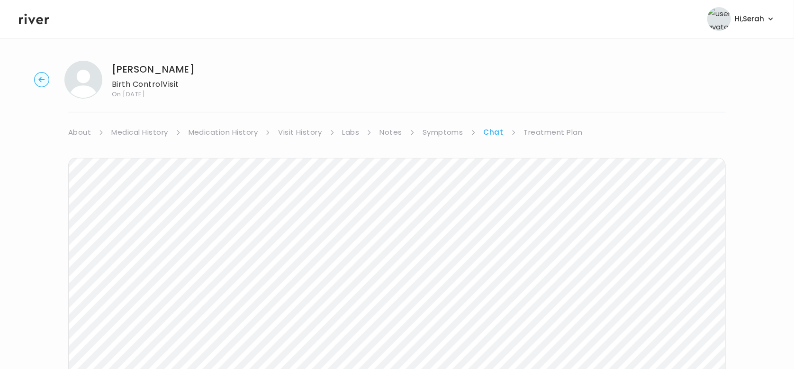
scroll to position [158, 0]
click at [34, 18] on icon at bounding box center [34, 19] width 30 height 11
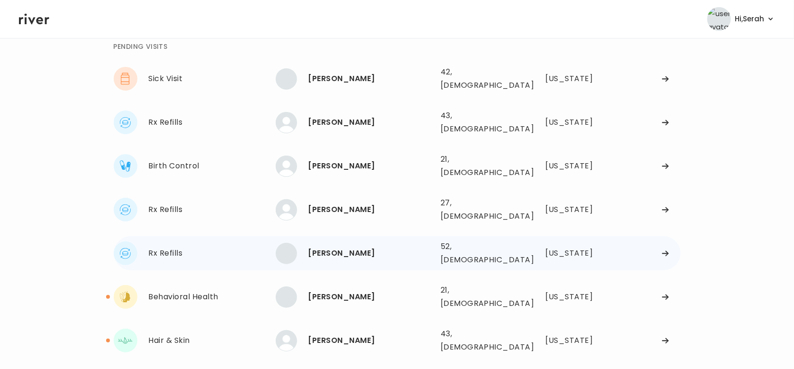
scroll to position [48, 0]
click at [338, 203] on div "[PERSON_NAME]" at bounding box center [370, 209] width 125 height 13
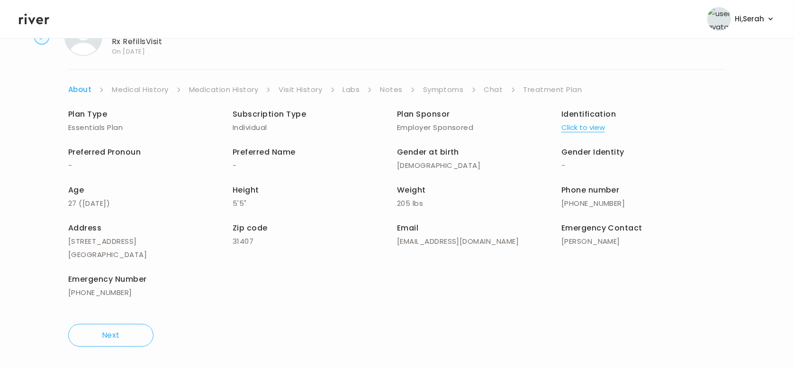
click at [436, 88] on link "Symptoms" at bounding box center [443, 89] width 41 height 13
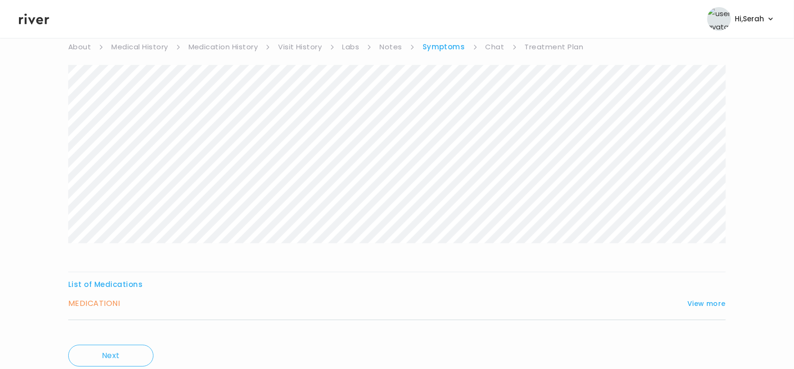
scroll to position [91, 0]
click at [706, 300] on button "View more" at bounding box center [706, 297] width 38 height 11
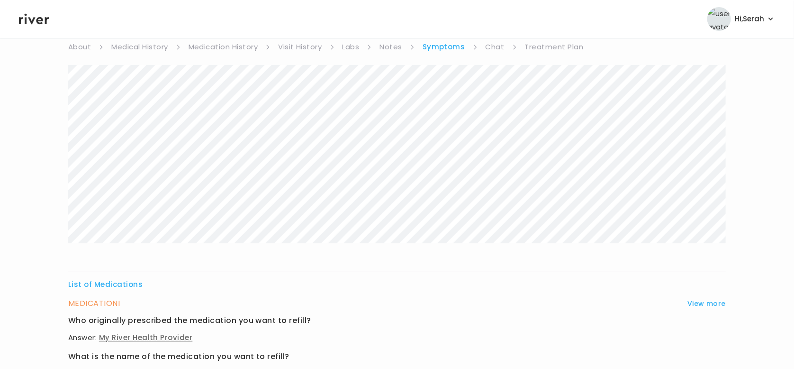
scroll to position [0, 0]
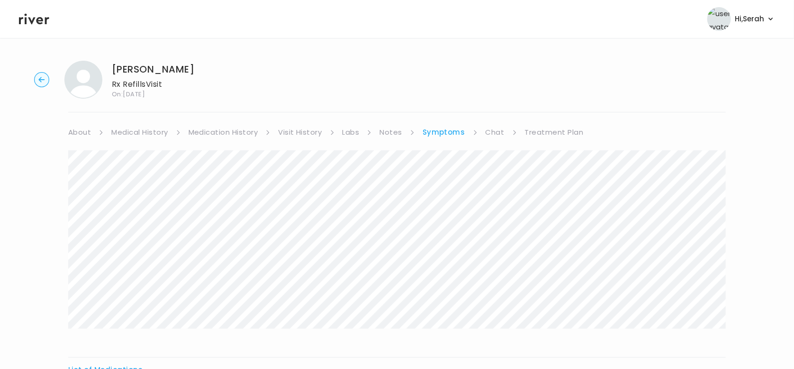
click at [230, 126] on link "Medication History" at bounding box center [224, 132] width 70 height 13
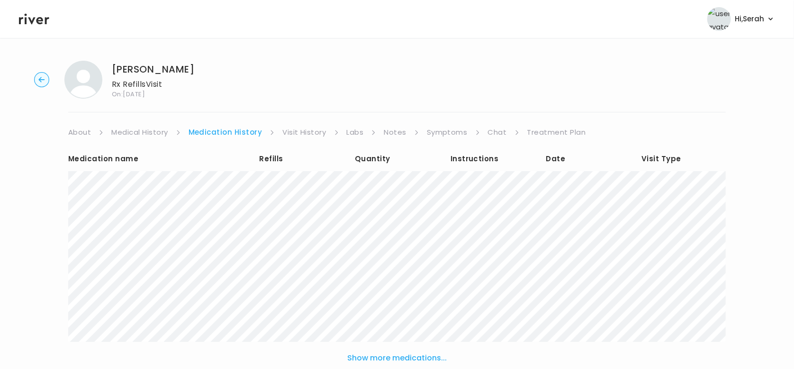
click at [445, 128] on link "Symptoms" at bounding box center [447, 132] width 41 height 13
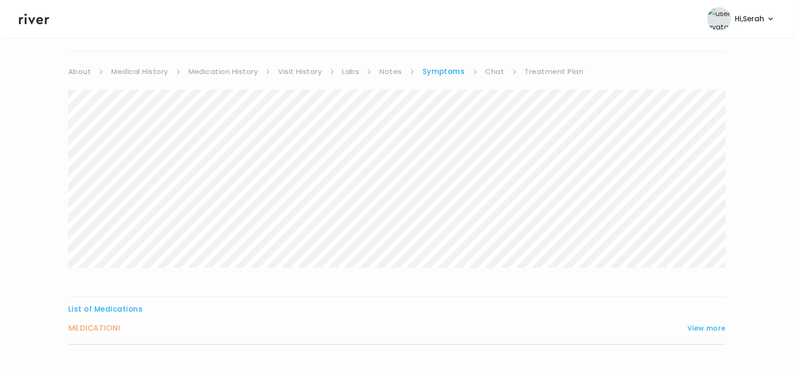
scroll to position [118, 0]
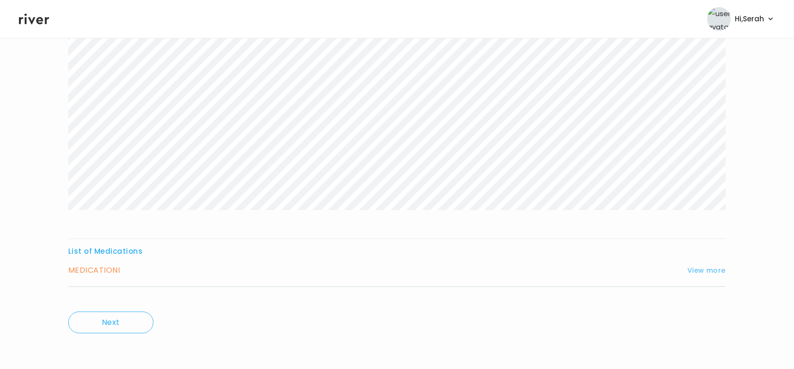
click at [712, 272] on button "View more" at bounding box center [706, 269] width 38 height 11
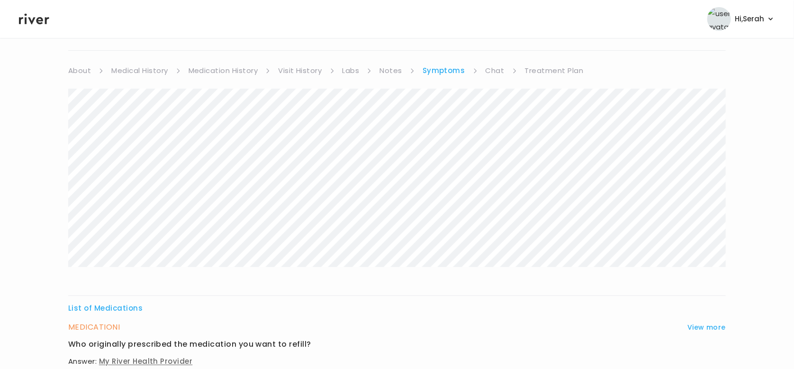
scroll to position [0, 0]
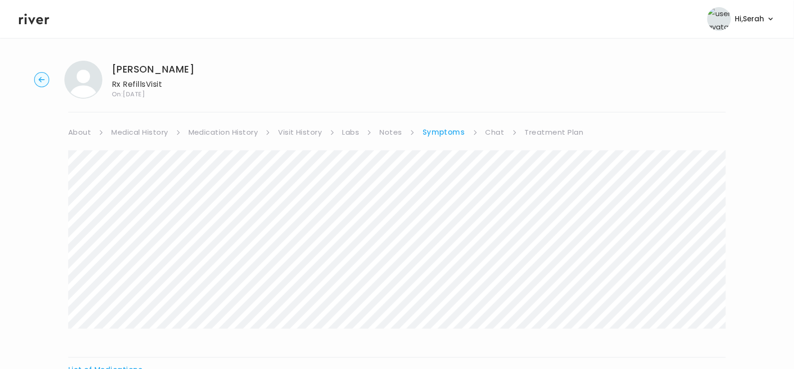
click at [490, 130] on link "Chat" at bounding box center [495, 132] width 19 height 13
click at [37, 16] on icon at bounding box center [34, 19] width 30 height 14
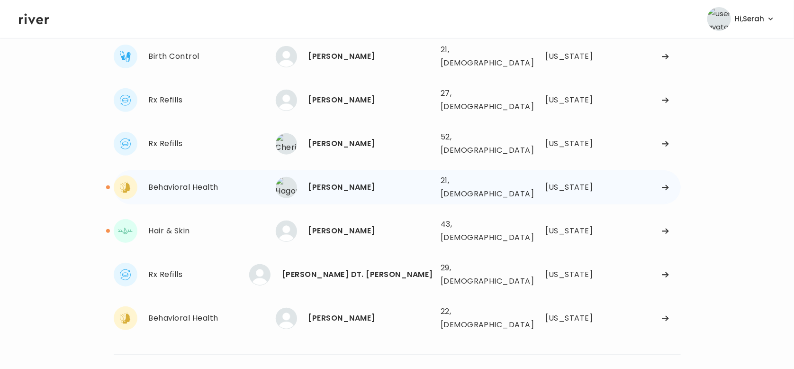
click at [343, 180] on div "[PERSON_NAME]" at bounding box center [370, 186] width 125 height 13
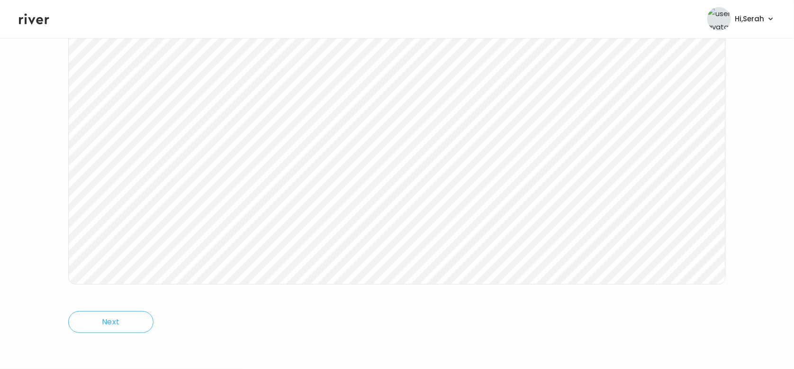
click at [387, 303] on div "Next Ping message sent" at bounding box center [396, 163] width 657 height 365
click at [29, 22] on icon at bounding box center [34, 19] width 30 height 14
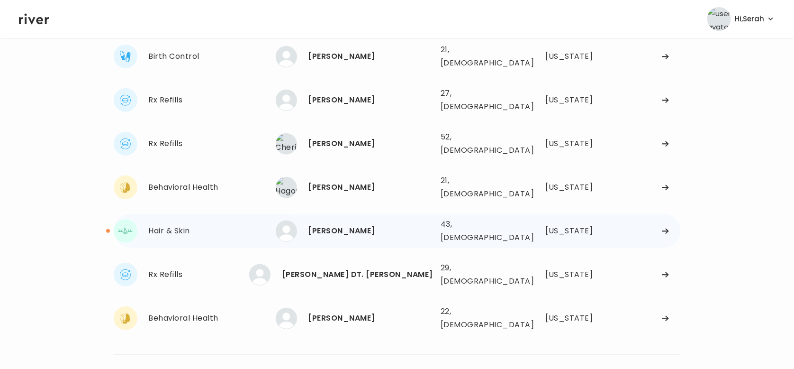
click at [325, 220] on div "monica marling 43, Female See more" at bounding box center [354, 230] width 157 height 21
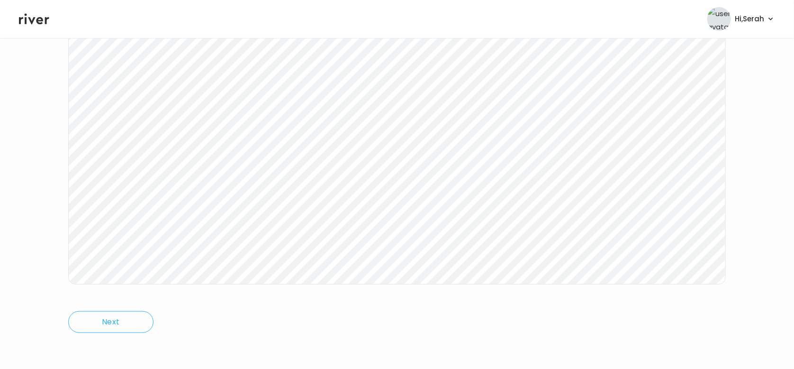
click at [32, 18] on icon at bounding box center [34, 19] width 30 height 14
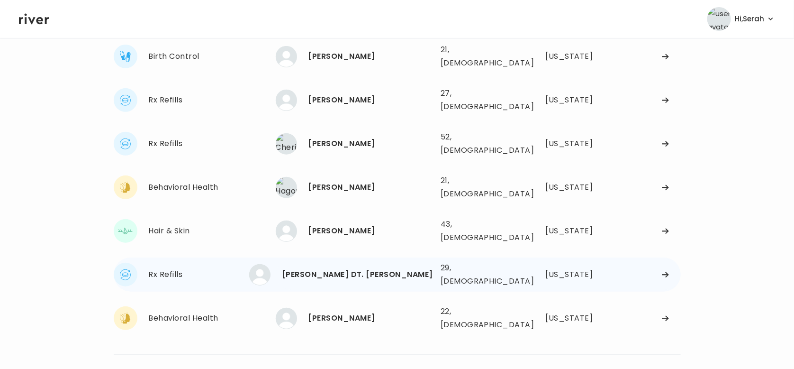
click at [333, 268] on div "[PERSON_NAME] DT. [PERSON_NAME]" at bounding box center [357, 274] width 151 height 13
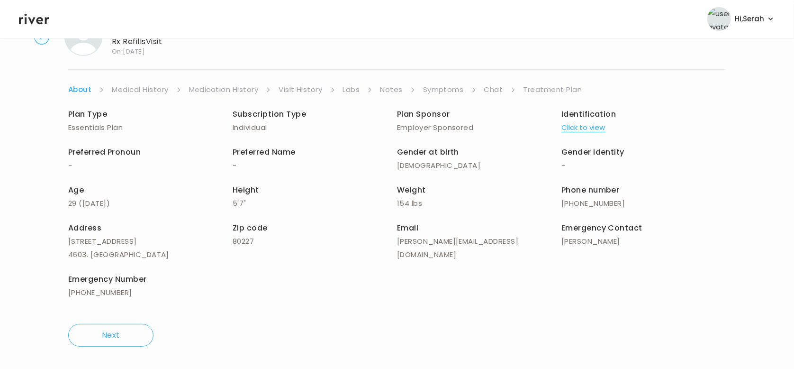
click at [448, 86] on link "Symptoms" at bounding box center [443, 89] width 41 height 13
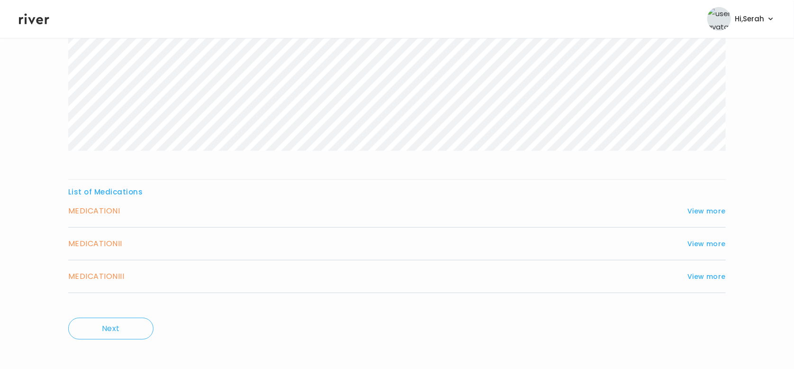
scroll to position [246, 0]
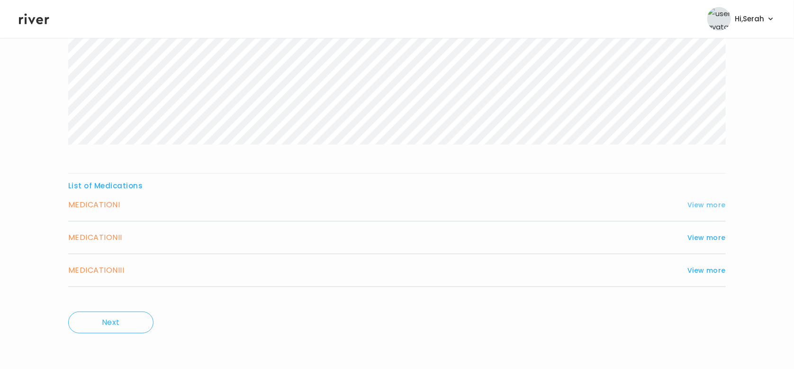
click at [702, 204] on button "View more" at bounding box center [706, 204] width 38 height 11
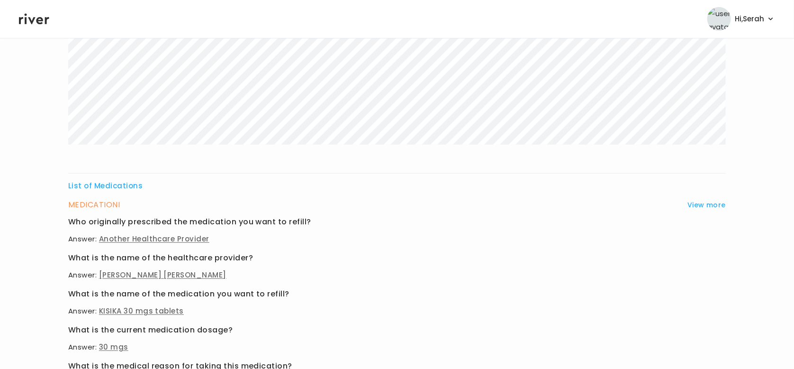
click at [30, 13] on icon at bounding box center [34, 19] width 30 height 14
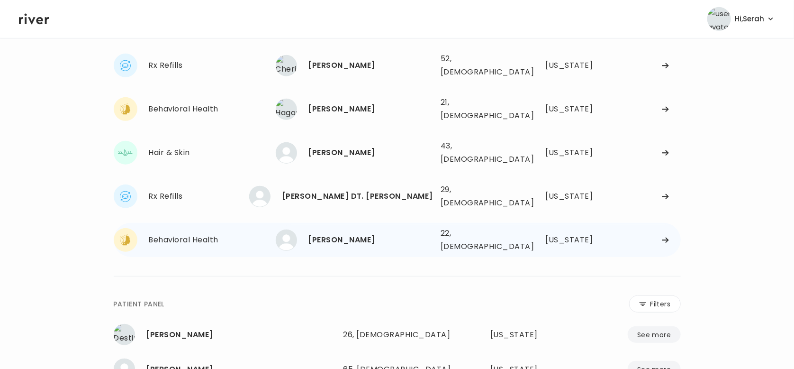
click at [333, 233] on div "[PERSON_NAME]" at bounding box center [370, 239] width 125 height 13
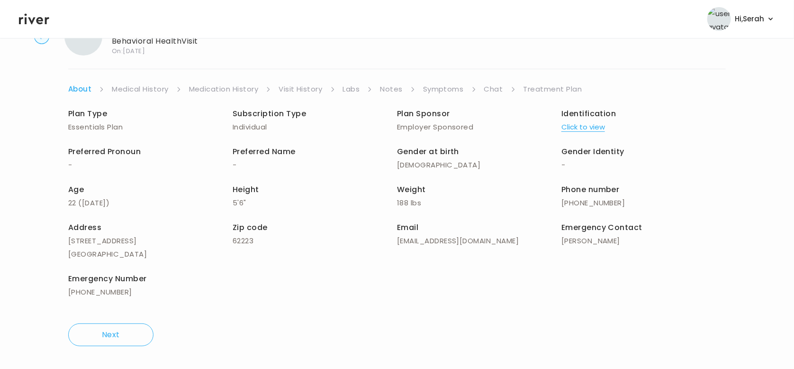
scroll to position [43, 0]
click at [439, 96] on div "Plan Type Essentials Plan Subscription Type Individual Plan Sponsor Employer Sp…" at bounding box center [396, 204] width 657 height 216
click at [431, 88] on link "Symptoms" at bounding box center [443, 89] width 41 height 13
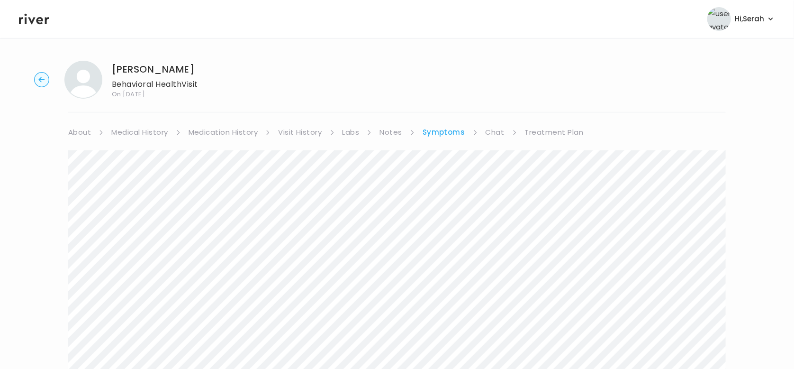
click at [486, 129] on link "Chat" at bounding box center [495, 132] width 19 height 13
click at [34, 26] on header "Hi, Serah Profile Logout" at bounding box center [397, 19] width 794 height 38
click at [35, 16] on icon at bounding box center [34, 19] width 30 height 14
